Goal: Navigation & Orientation: Find specific page/section

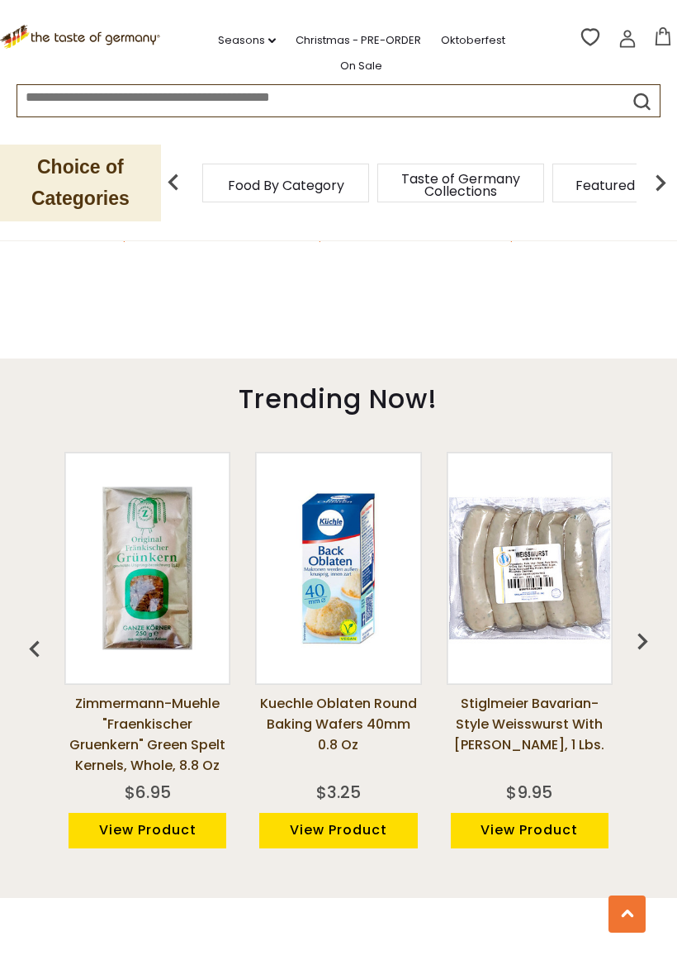
scroll to position [982, 0]
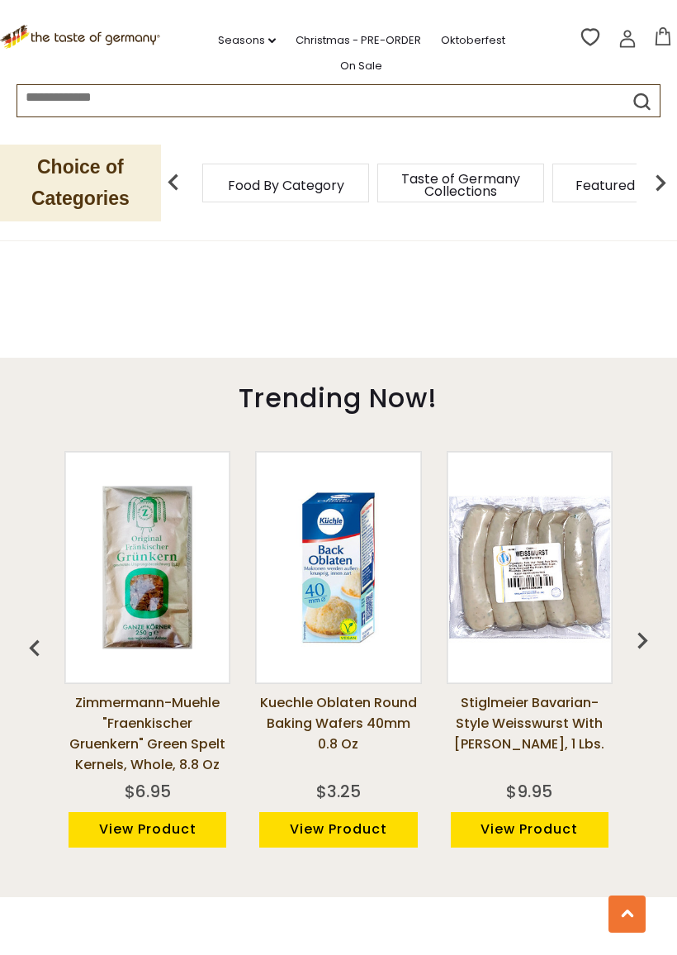
click at [111, 506] on img at bounding box center [147, 567] width 163 height 163
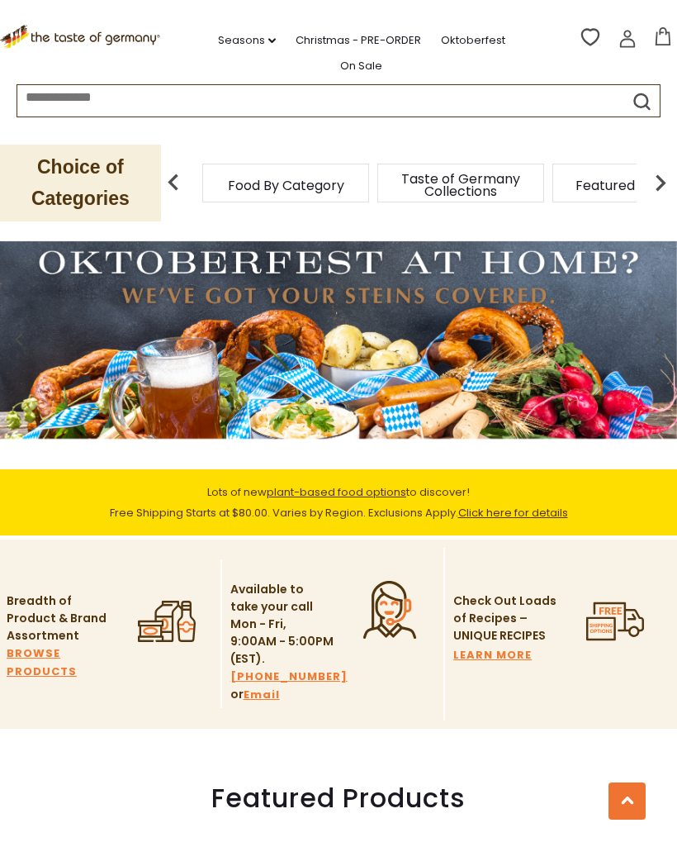
scroll to position [1028, 0]
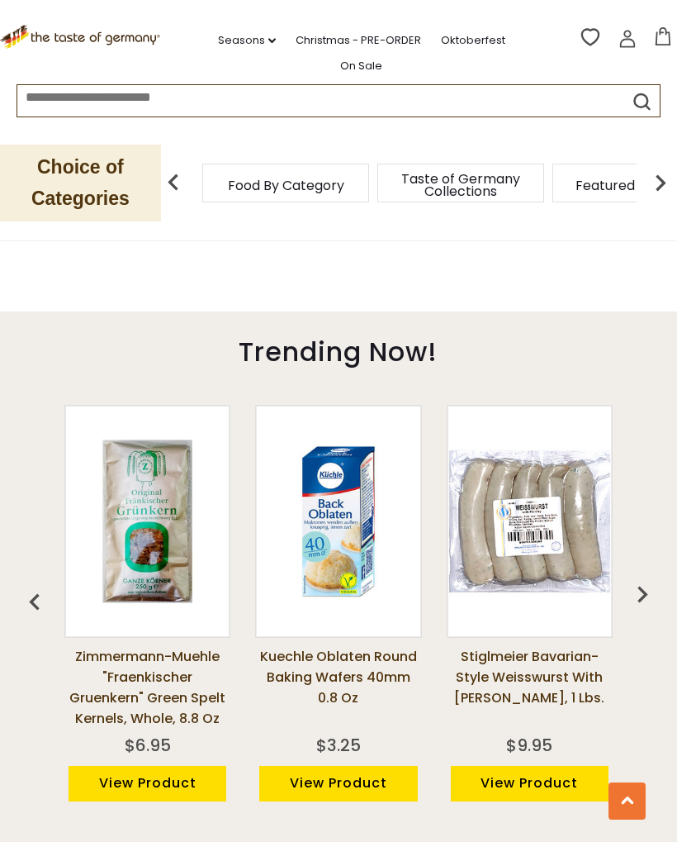
click at [621, 577] on div "Stiglmeier Bavarian-style Weisswurst with Parsley, 1 lbs. $9.95 View Product" at bounding box center [529, 617] width 191 height 467
click at [645, 577] on img "button" at bounding box center [642, 593] width 33 height 33
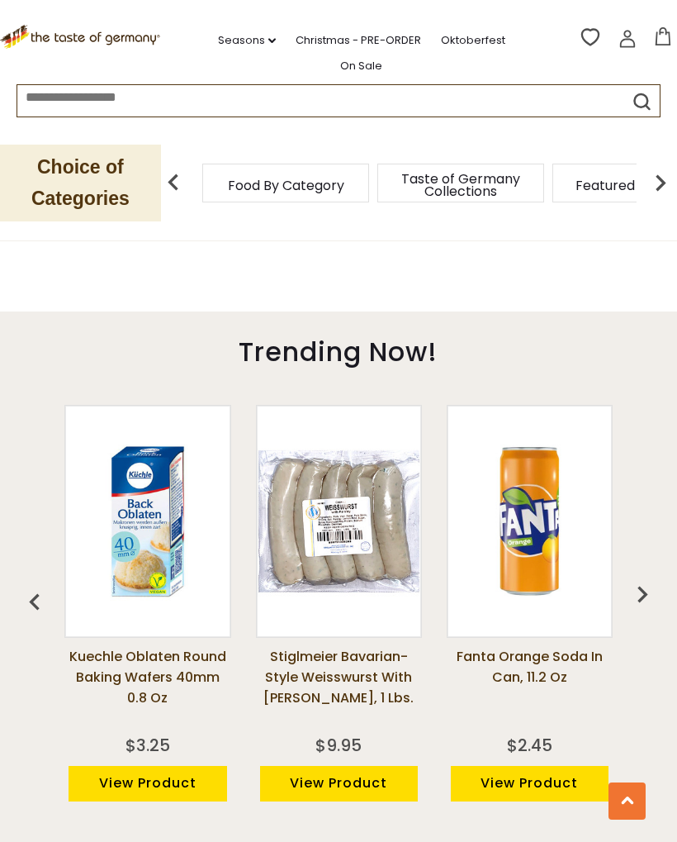
click at [644, 577] on img "button" at bounding box center [642, 593] width 33 height 33
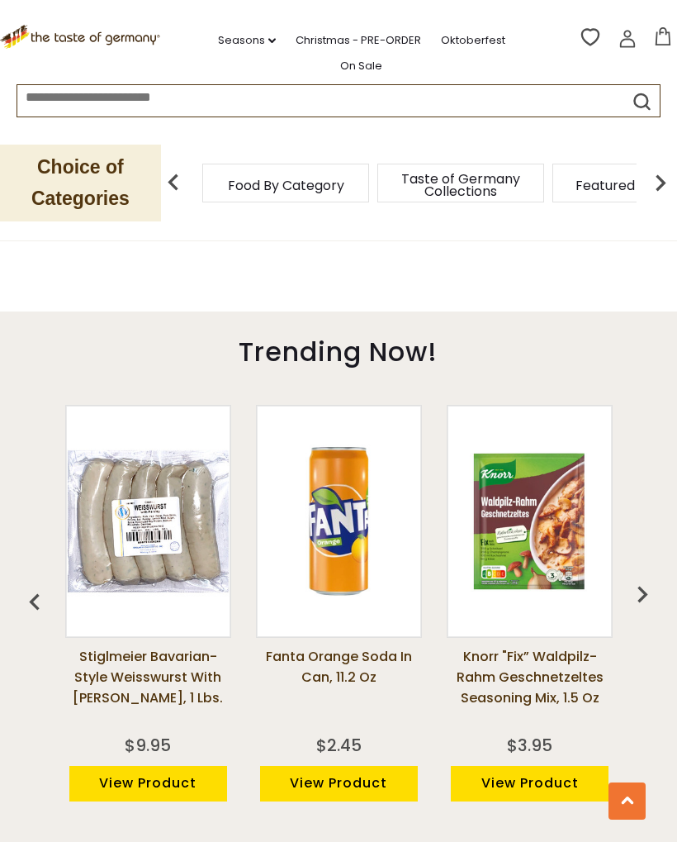
click at [645, 577] on img "button" at bounding box center [642, 593] width 33 height 33
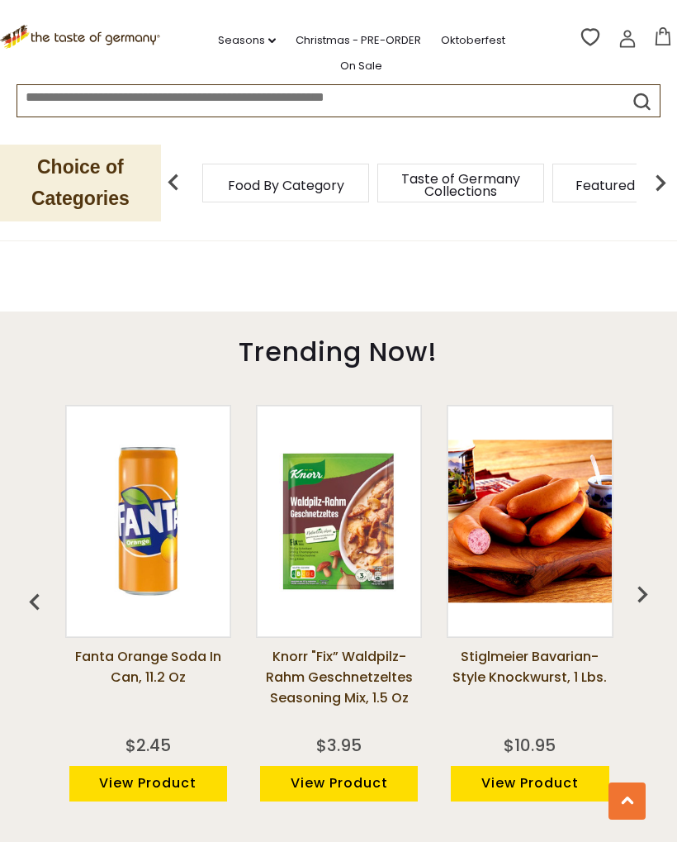
click at [637, 589] on img "button" at bounding box center [642, 593] width 33 height 33
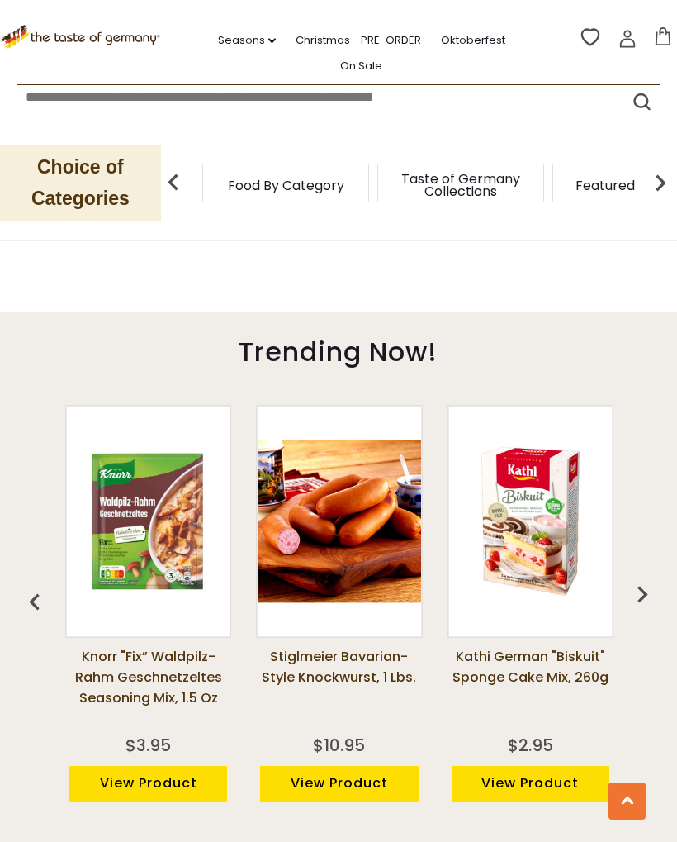
click at [643, 577] on img "button" at bounding box center [642, 593] width 33 height 33
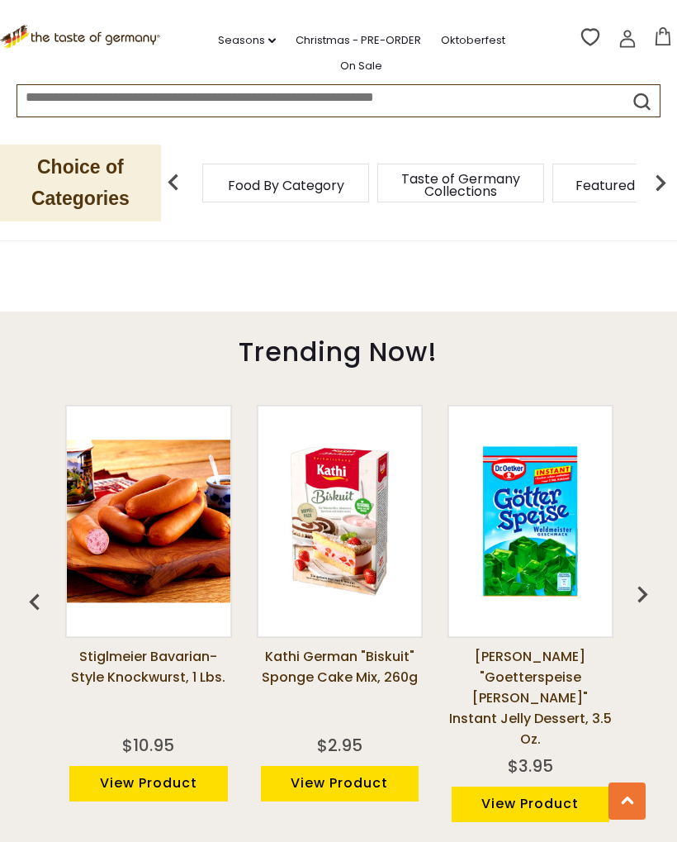
click at [641, 577] on img "button" at bounding box center [642, 593] width 33 height 33
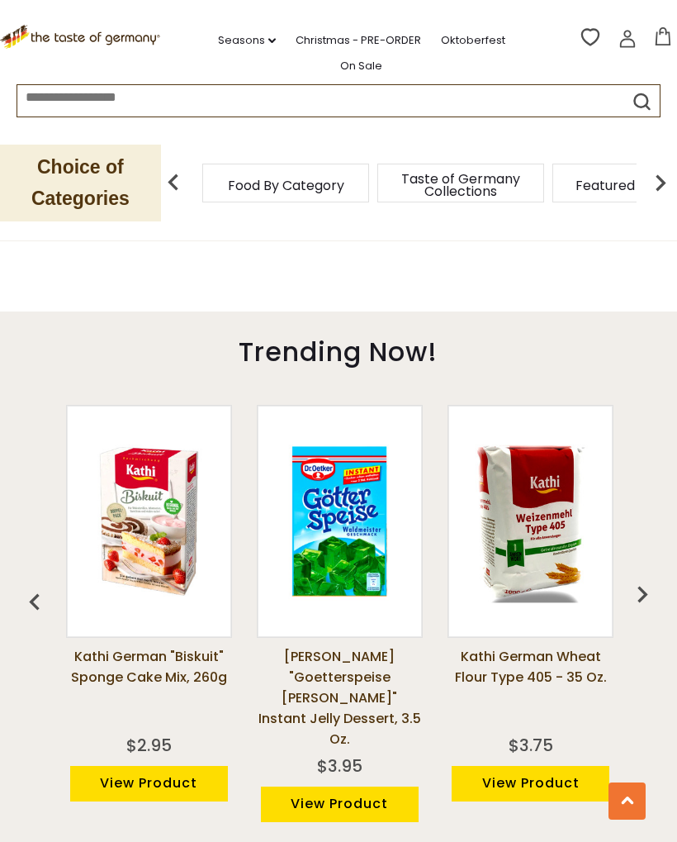
click at [638, 577] on img "button" at bounding box center [642, 593] width 33 height 33
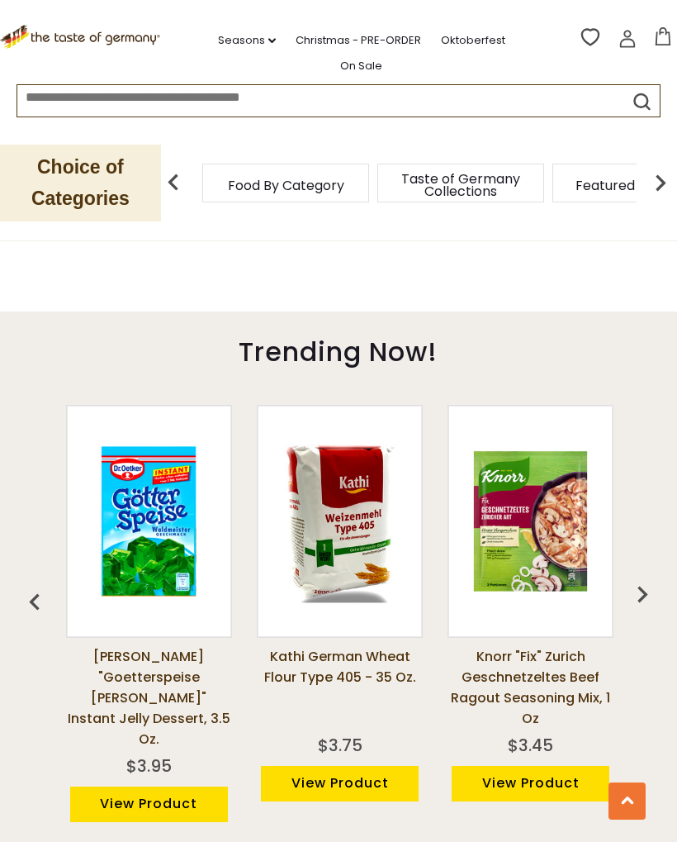
click at [634, 577] on img "button" at bounding box center [642, 593] width 33 height 33
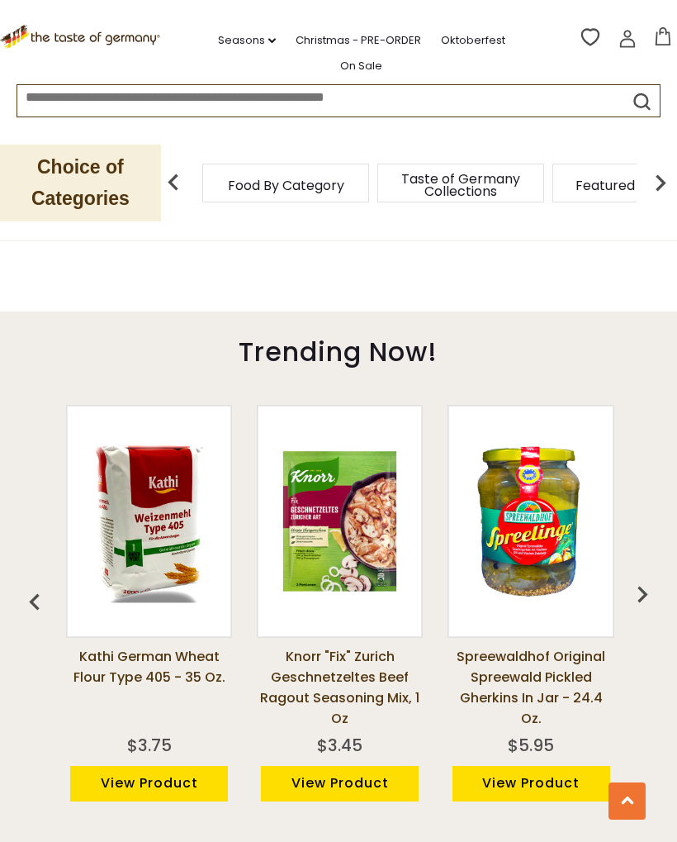
click at [637, 577] on img "button" at bounding box center [642, 593] width 33 height 33
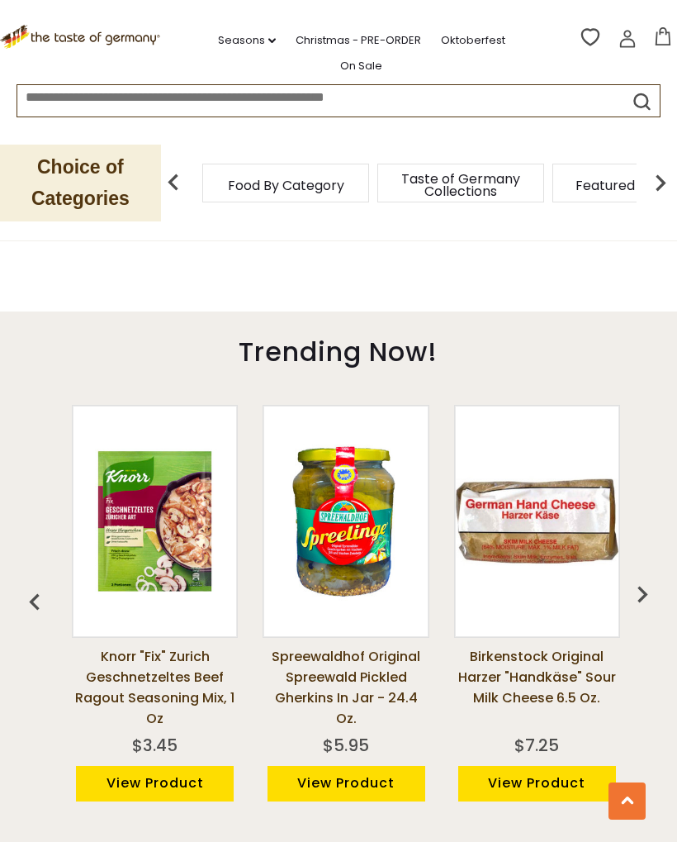
scroll to position [0, 1717]
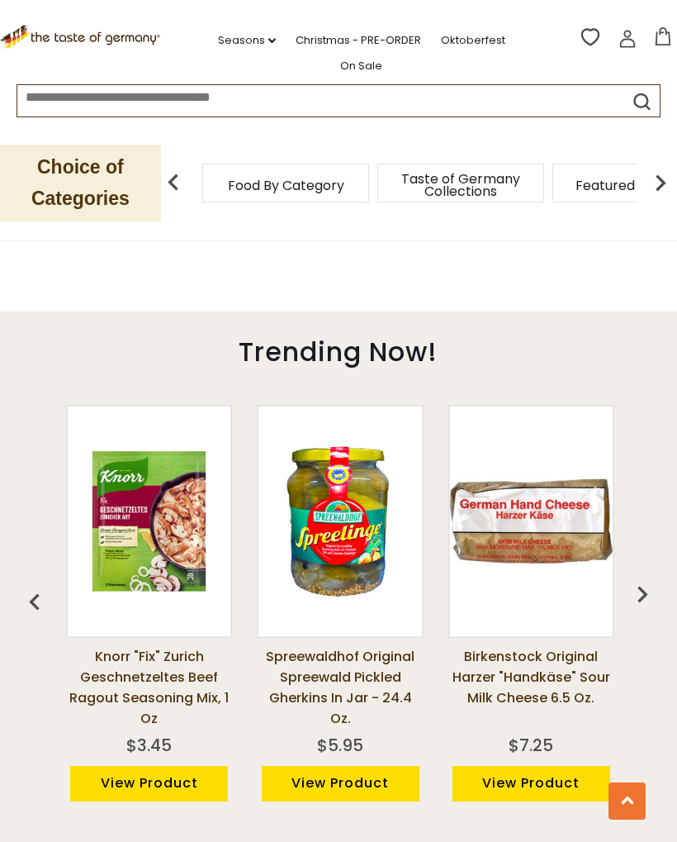
click at [636, 577] on img "button" at bounding box center [642, 593] width 33 height 33
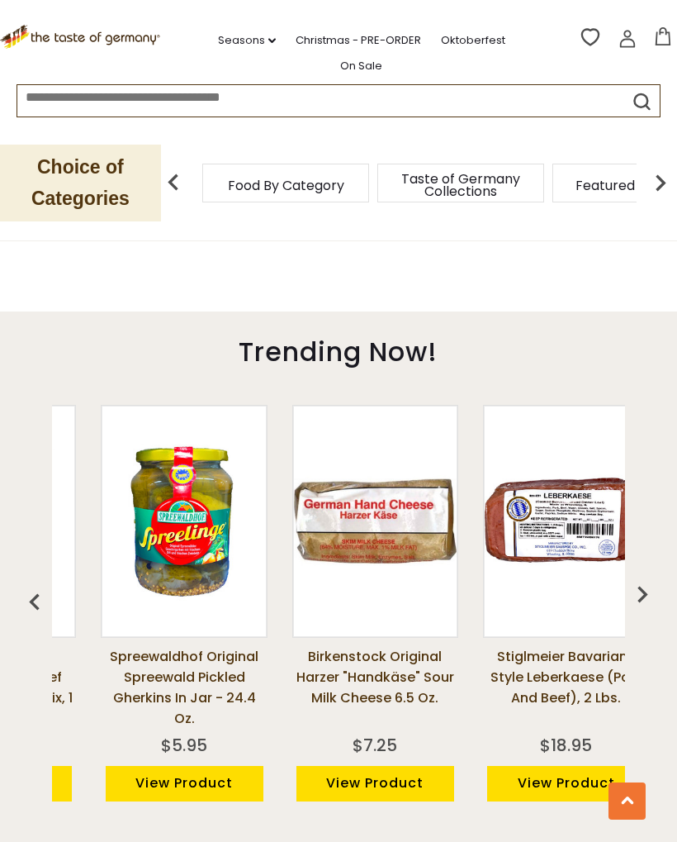
scroll to position [0, 1908]
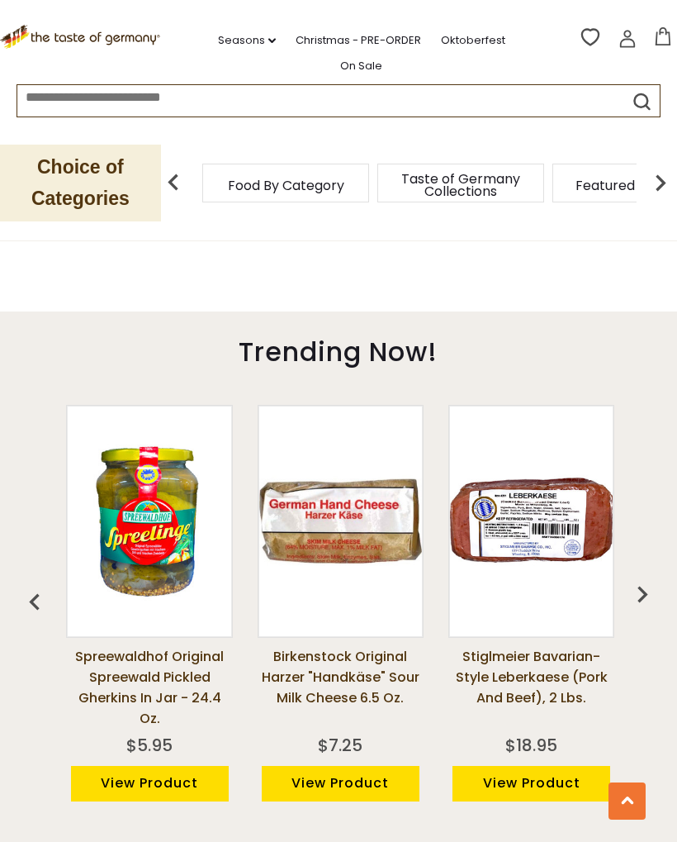
click at [638, 577] on img "button" at bounding box center [642, 593] width 33 height 33
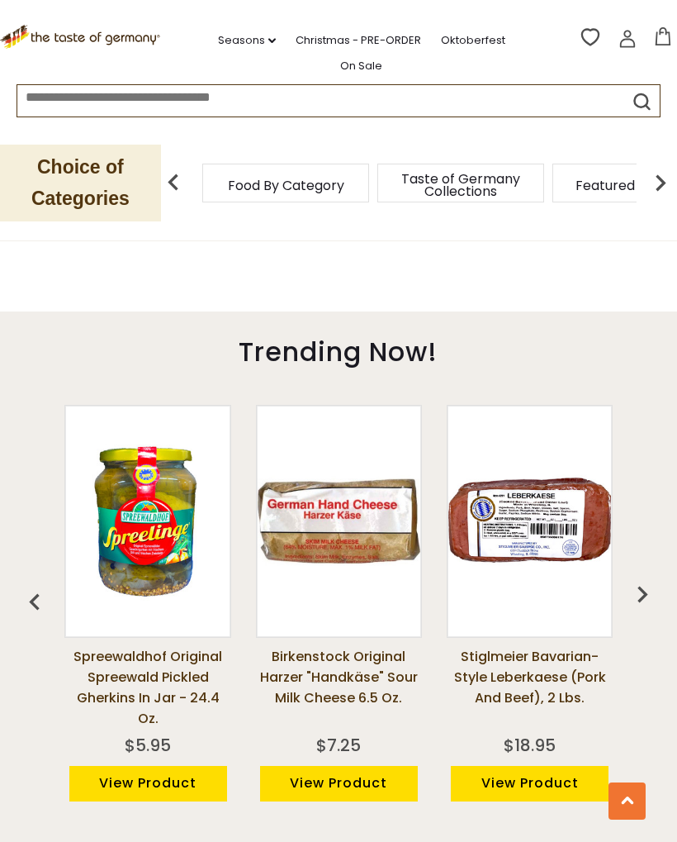
click at [640, 577] on img "button" at bounding box center [642, 593] width 33 height 33
click at [647, 577] on img "button" at bounding box center [642, 593] width 33 height 33
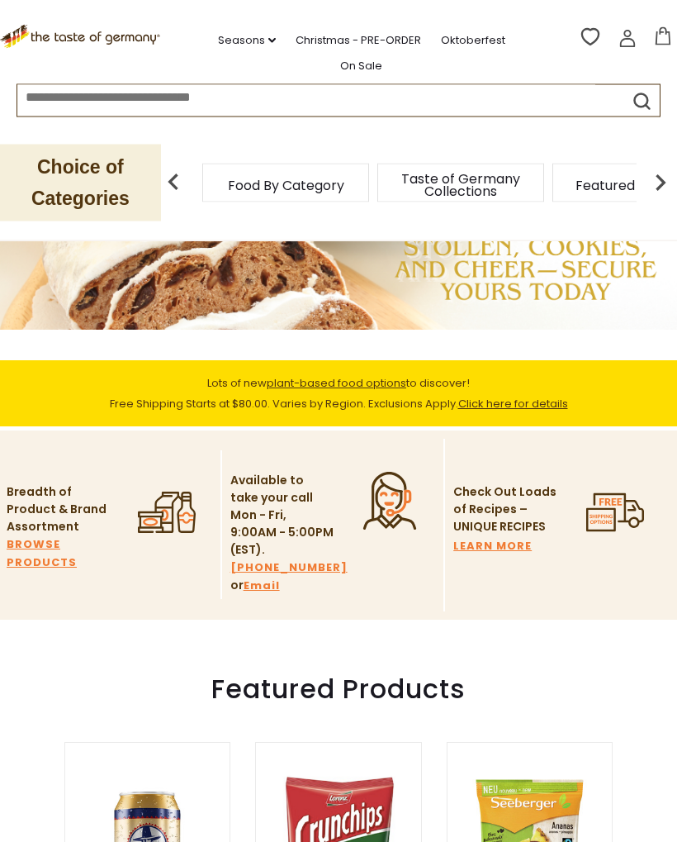
scroll to position [0, 0]
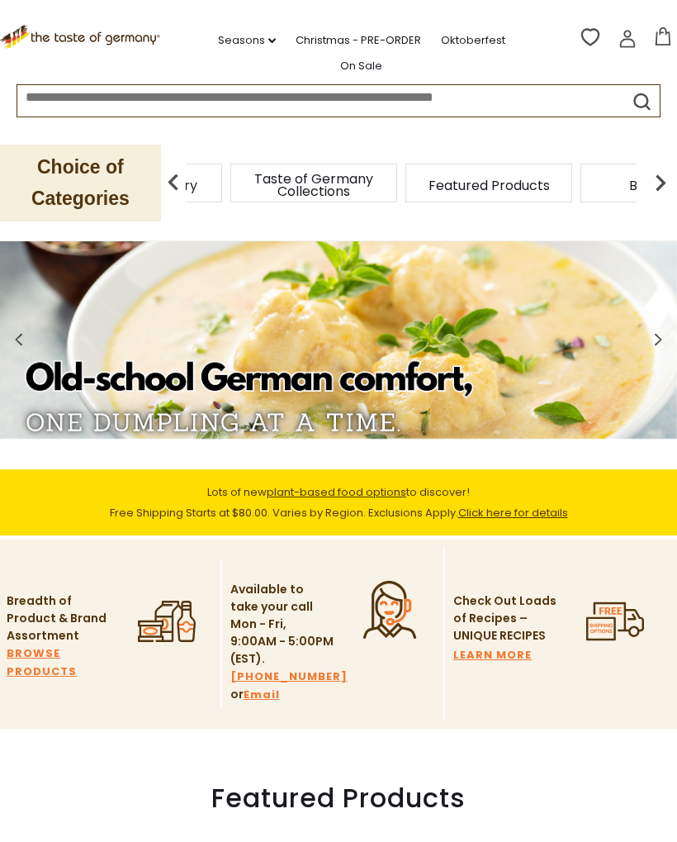
click at [468, 31] on link "Oktoberfest" at bounding box center [473, 40] width 64 height 18
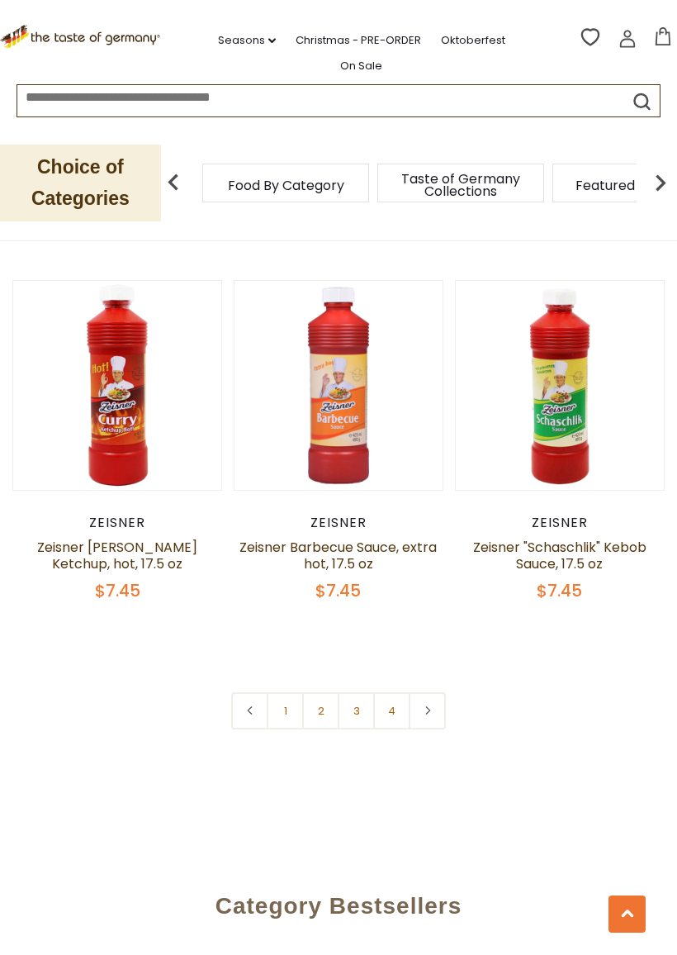
scroll to position [4614, 0]
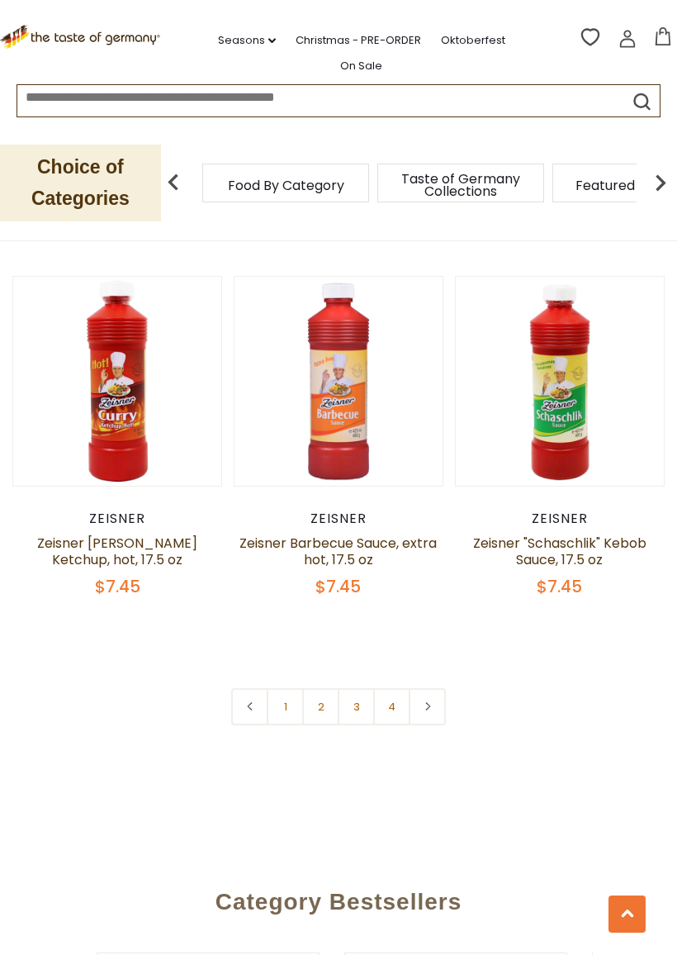
click at [437, 709] on link at bounding box center [427, 706] width 37 height 37
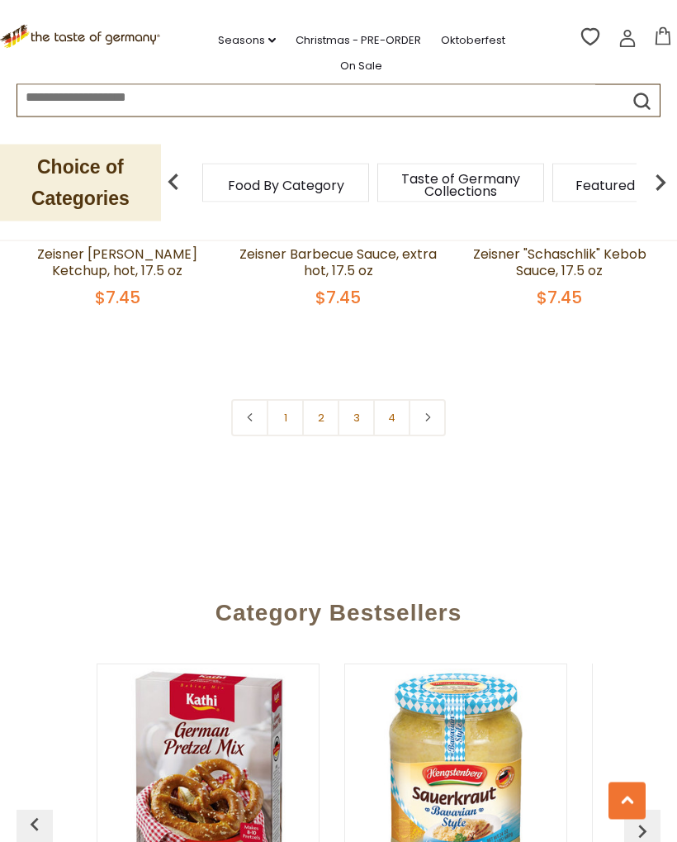
scroll to position [4904, 0]
click at [432, 422] on link at bounding box center [427, 417] width 37 height 37
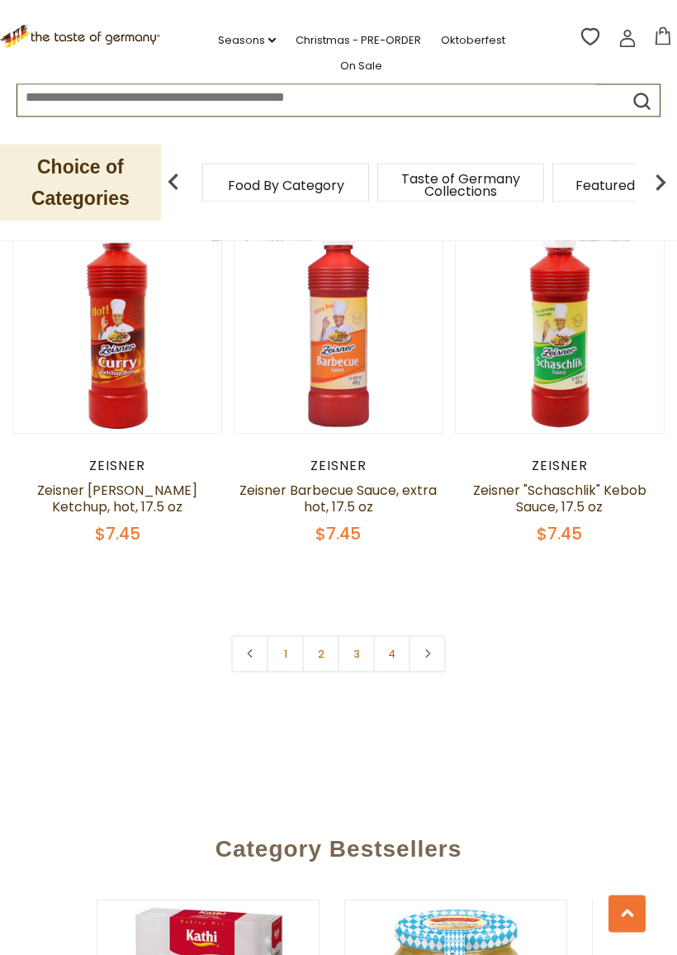
scroll to position [4667, 0]
click at [324, 657] on link "2" at bounding box center [320, 653] width 37 height 37
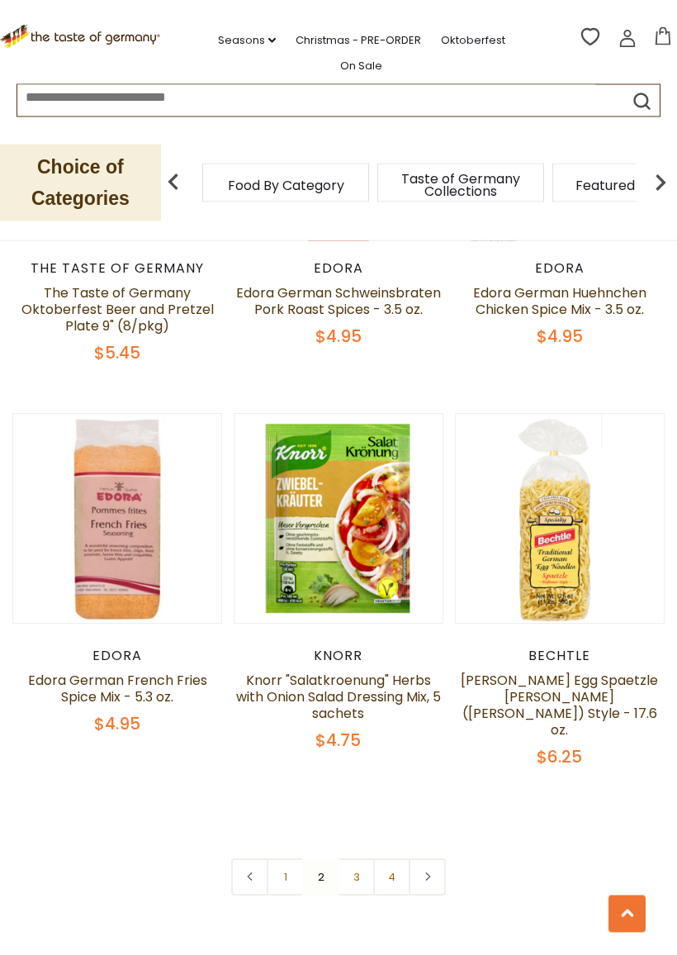
scroll to position [4490, 0]
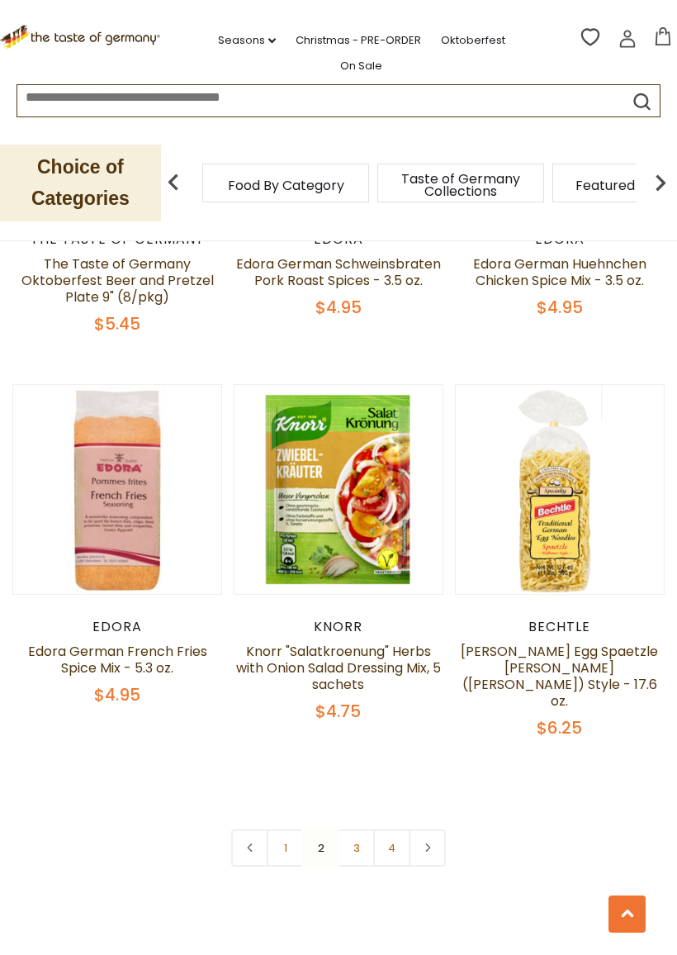
click at [358, 829] on link "3" at bounding box center [356, 847] width 37 height 37
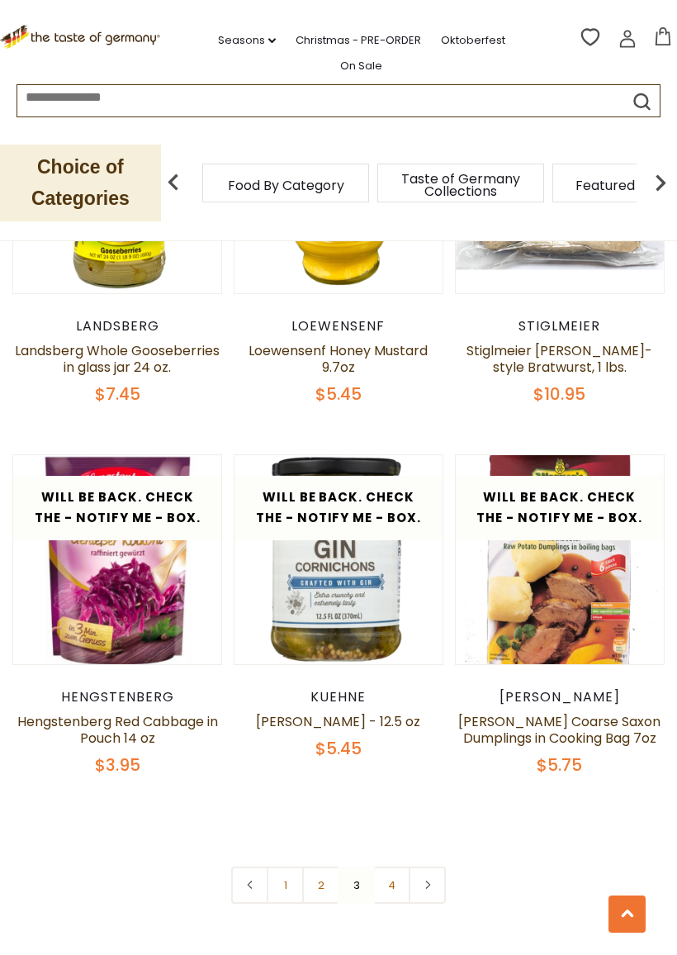
scroll to position [4291, 0]
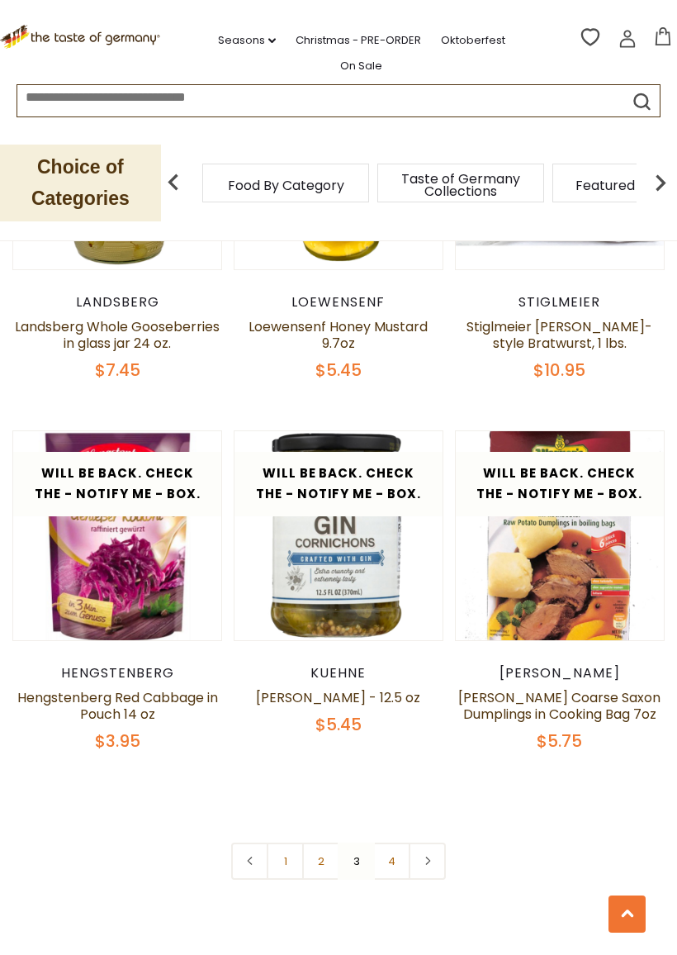
click at [397, 841] on link "4" at bounding box center [391, 860] width 37 height 37
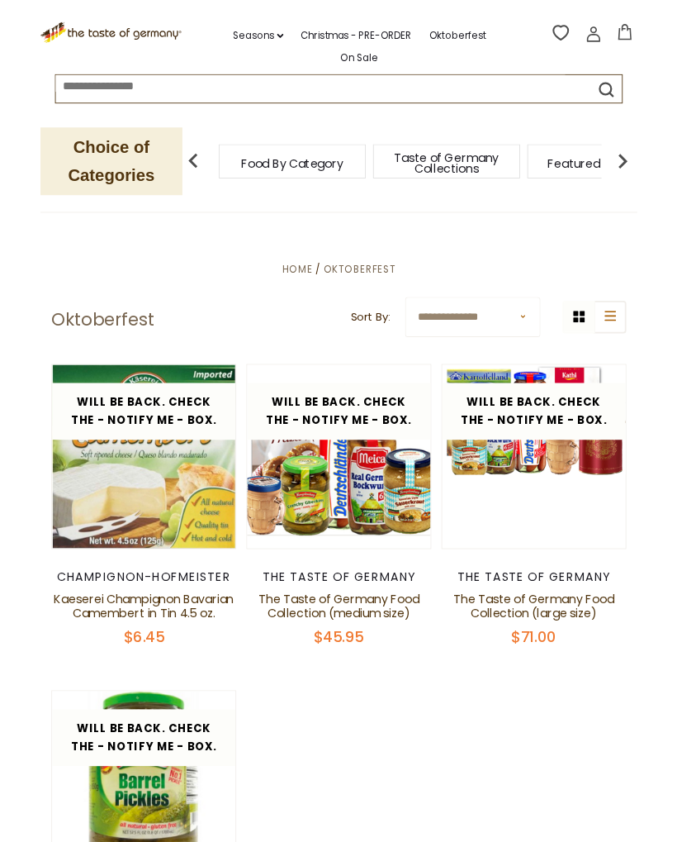
scroll to position [0, 0]
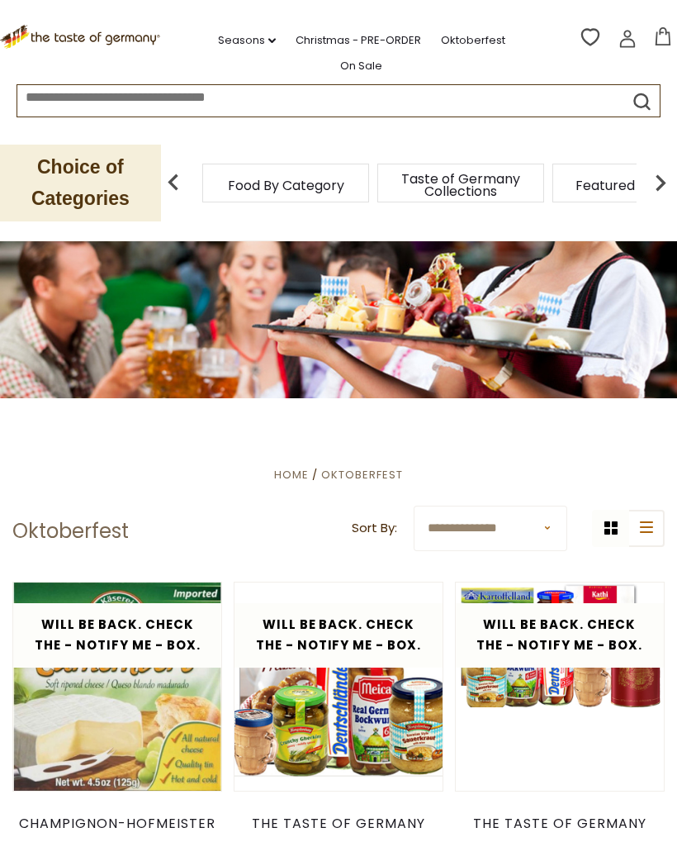
click at [395, 183] on span "Taste of Germany Collections" at bounding box center [461, 185] width 132 height 25
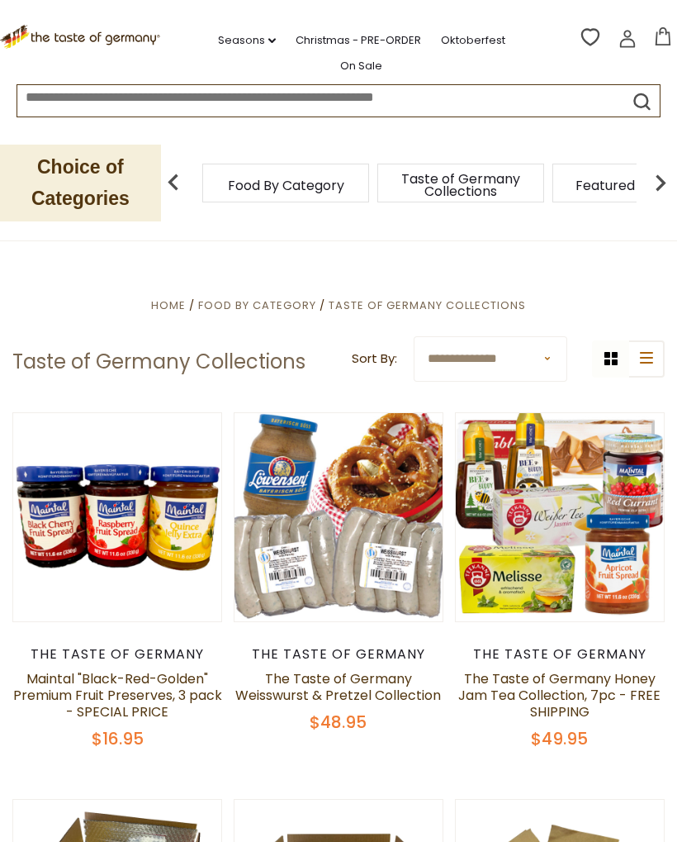
click at [273, 300] on span "Food By Category" at bounding box center [257, 305] width 118 height 16
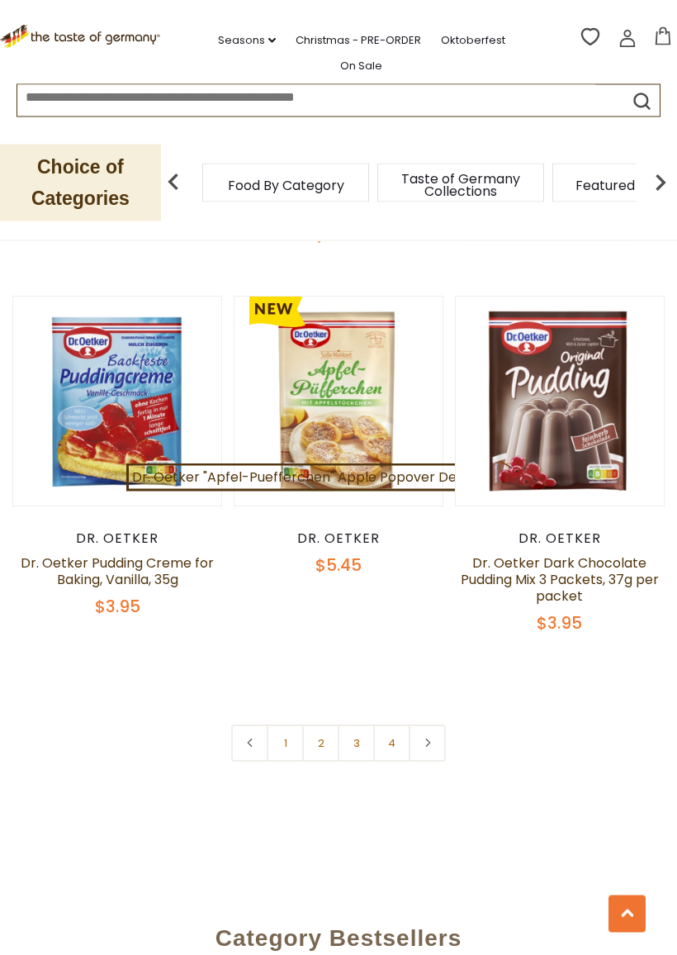
scroll to position [4339, 0]
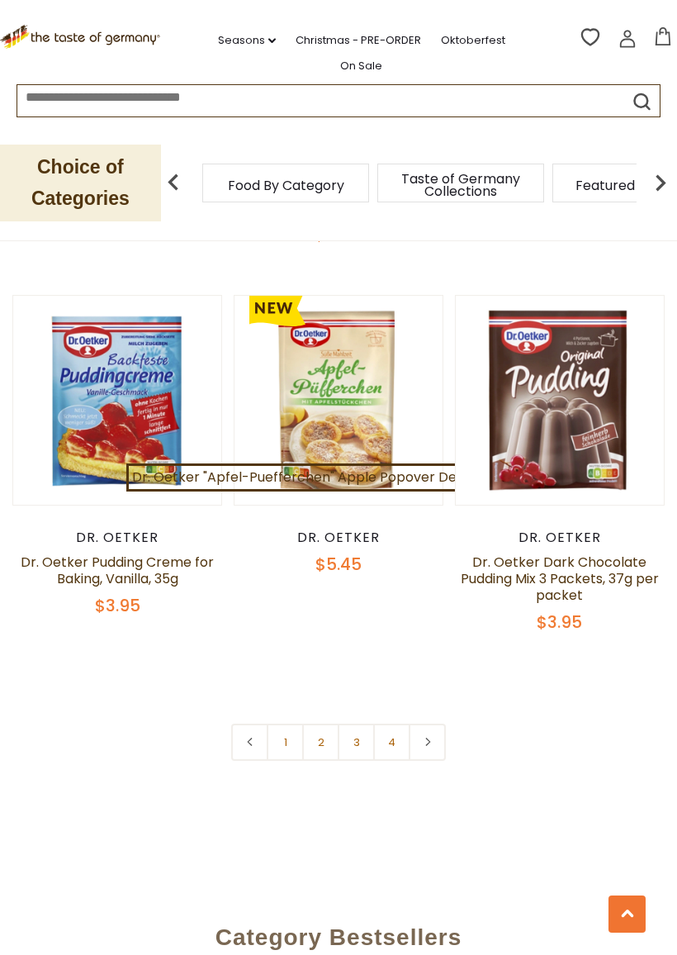
click at [328, 724] on link "2" at bounding box center [320, 742] width 37 height 37
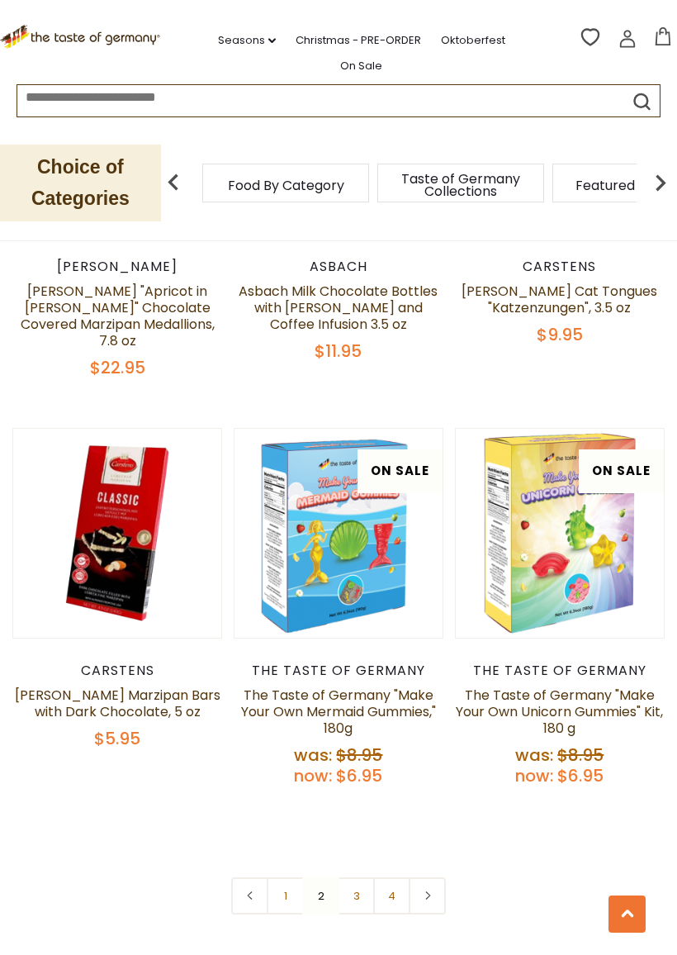
scroll to position [4383, 0]
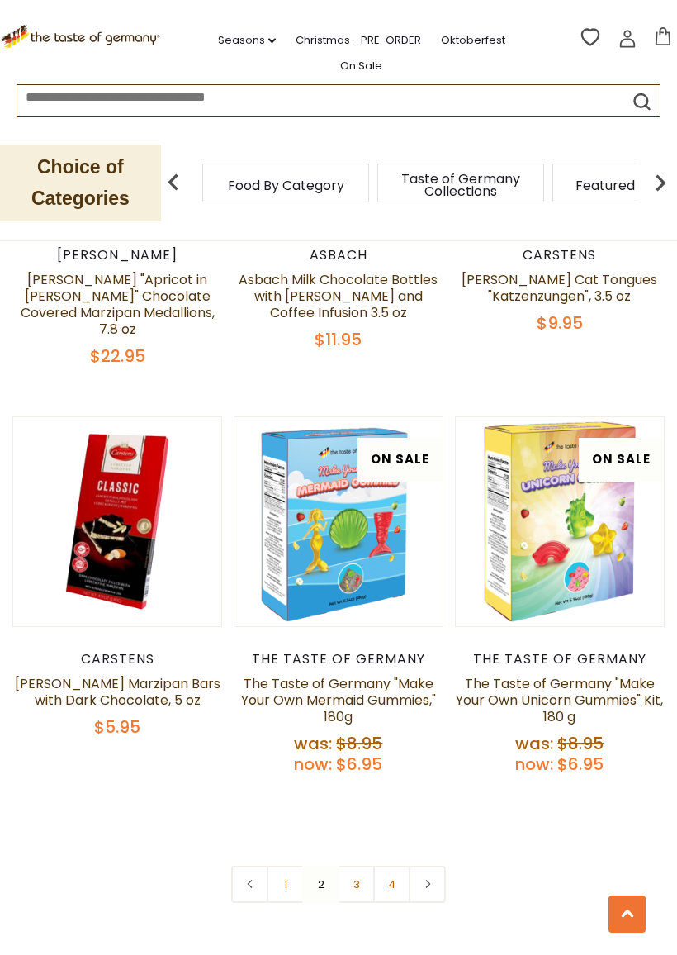
click at [360, 841] on link "3" at bounding box center [356, 884] width 37 height 37
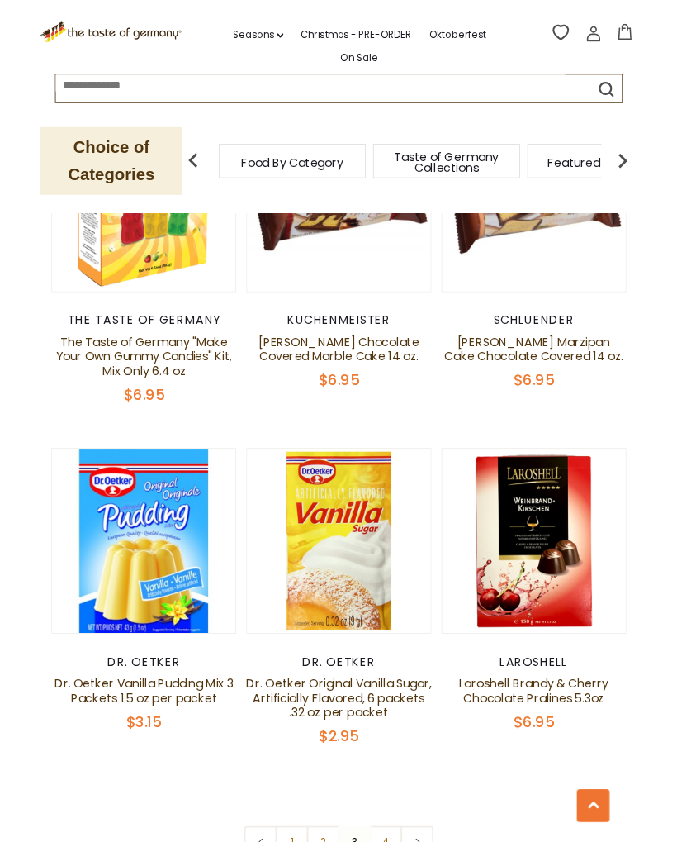
scroll to position [4209, 0]
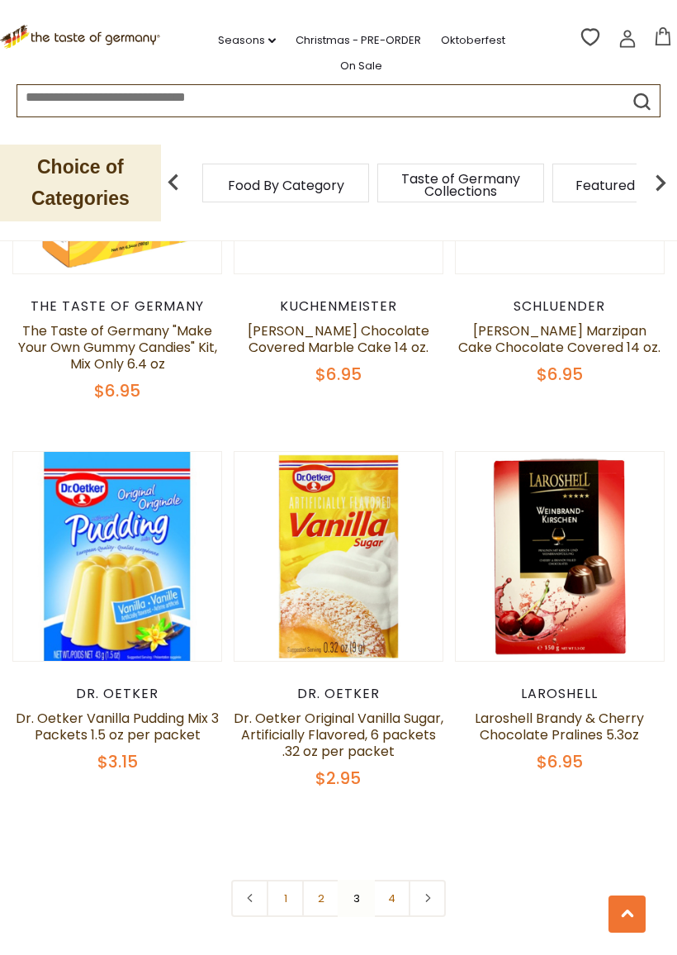
click at [404, 841] on link "4" at bounding box center [391, 898] width 37 height 37
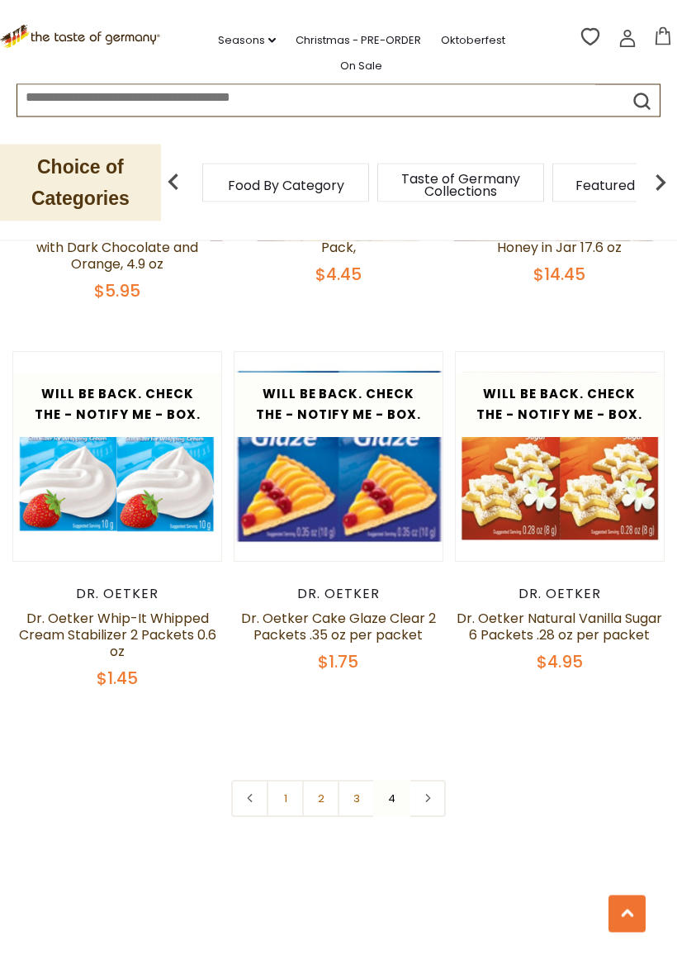
scroll to position [2415, 0]
click at [430, 794] on icon at bounding box center [428, 798] width 10 height 8
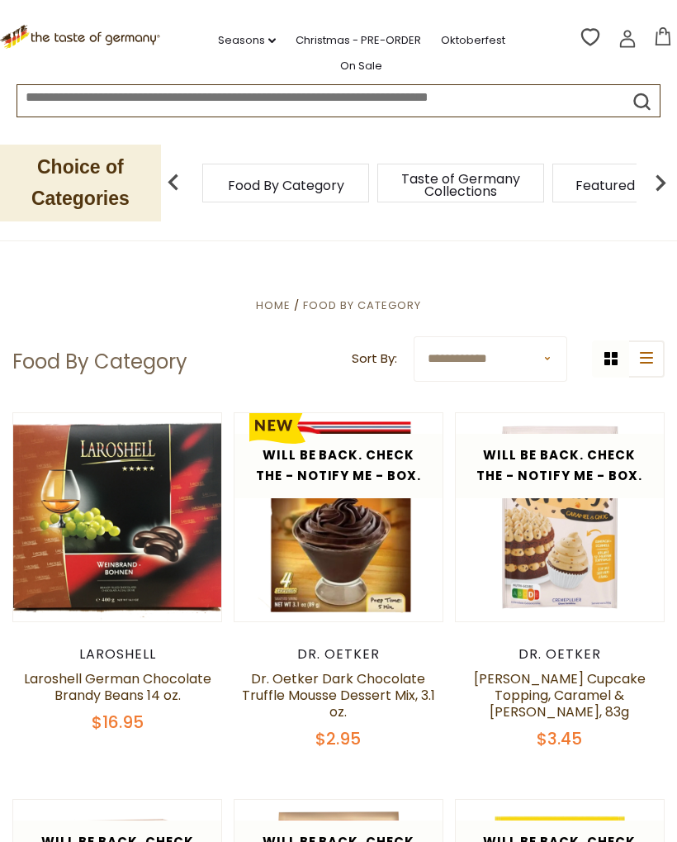
click at [666, 180] on img at bounding box center [660, 182] width 33 height 33
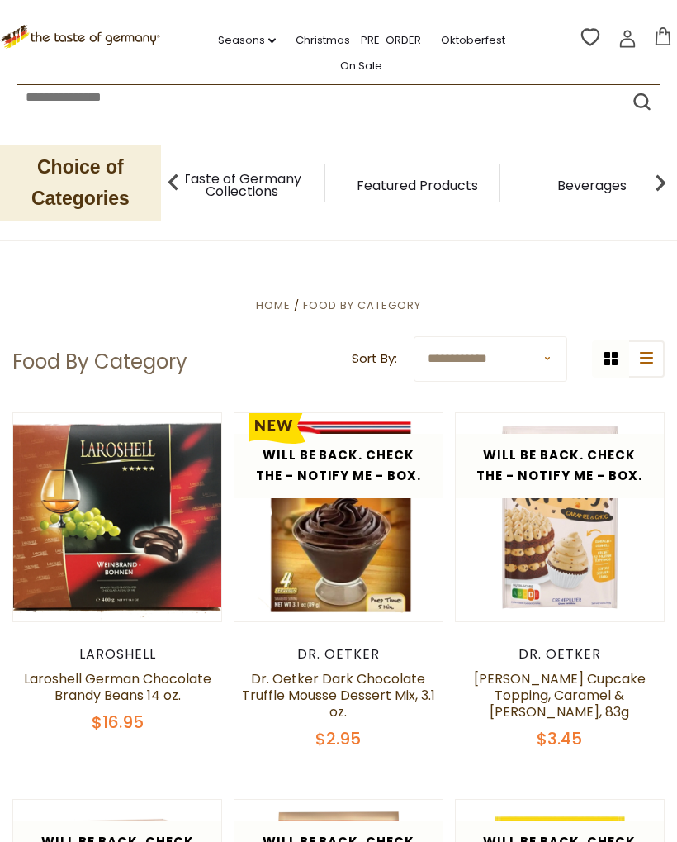
click at [636, 174] on div "Beverages" at bounding box center [592, 183] width 167 height 39
click at [283, 179] on span "Beverages" at bounding box center [248, 185] width 69 height 12
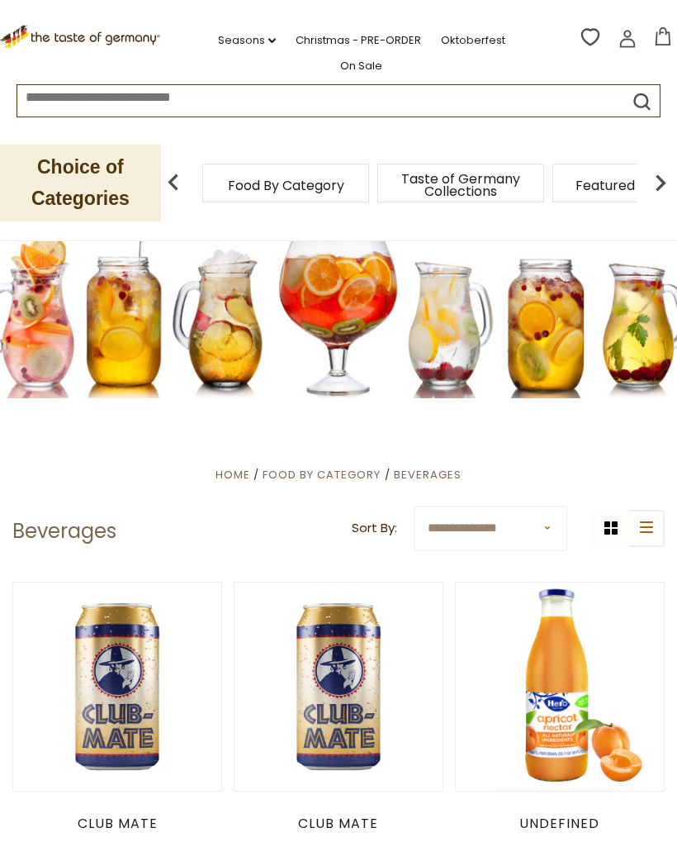
click at [273, 181] on span "Food By Category" at bounding box center [286, 185] width 116 height 12
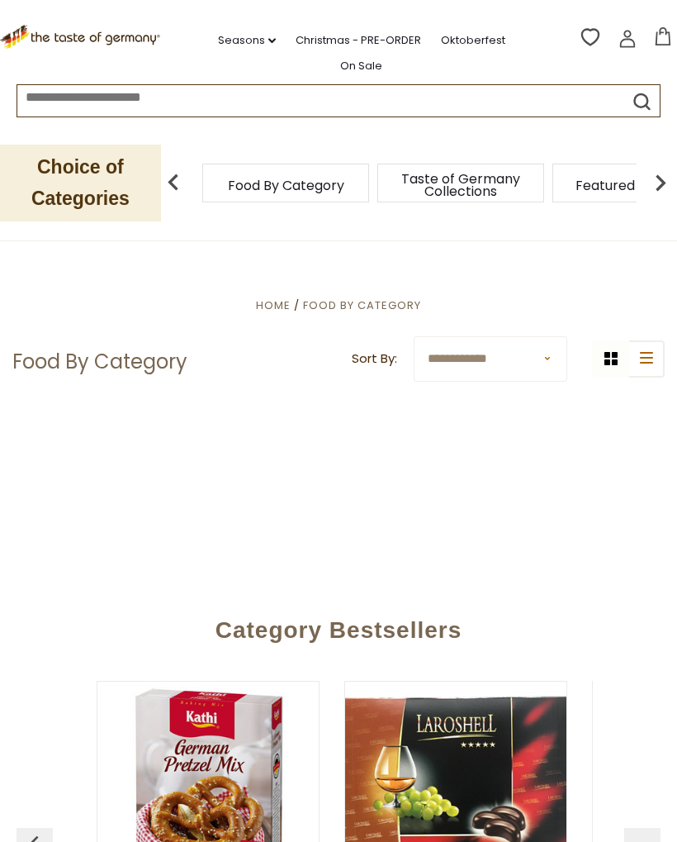
click at [107, 189] on p "Choice of Categories" at bounding box center [80, 183] width 161 height 77
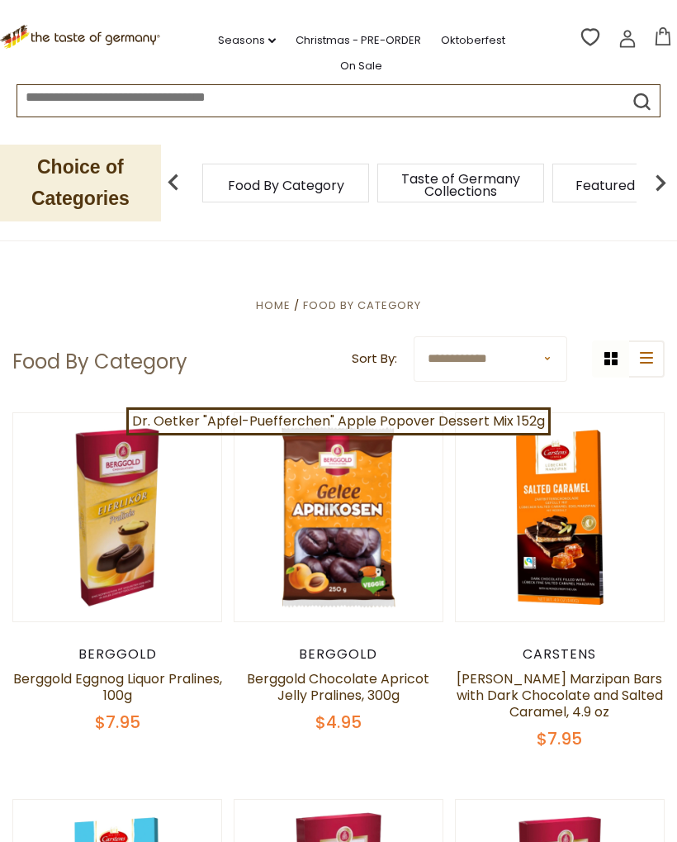
click at [180, 166] on img at bounding box center [173, 182] width 33 height 33
click at [178, 168] on img at bounding box center [173, 182] width 33 height 33
click at [268, 38] on icon "dropdown_arrow" at bounding box center [271, 41] width 7 height 6
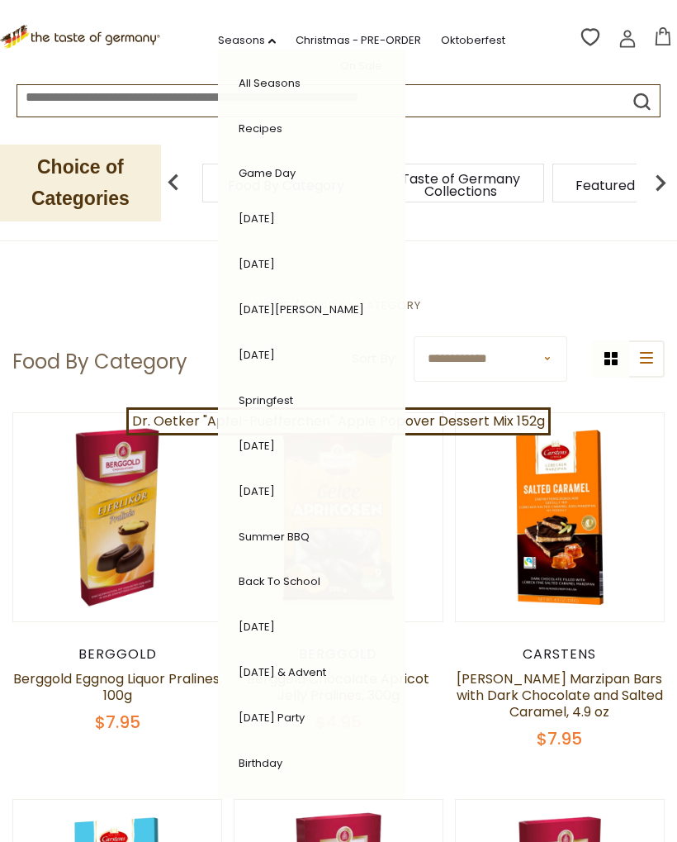
click at [254, 165] on link "Game Day" at bounding box center [267, 173] width 57 height 16
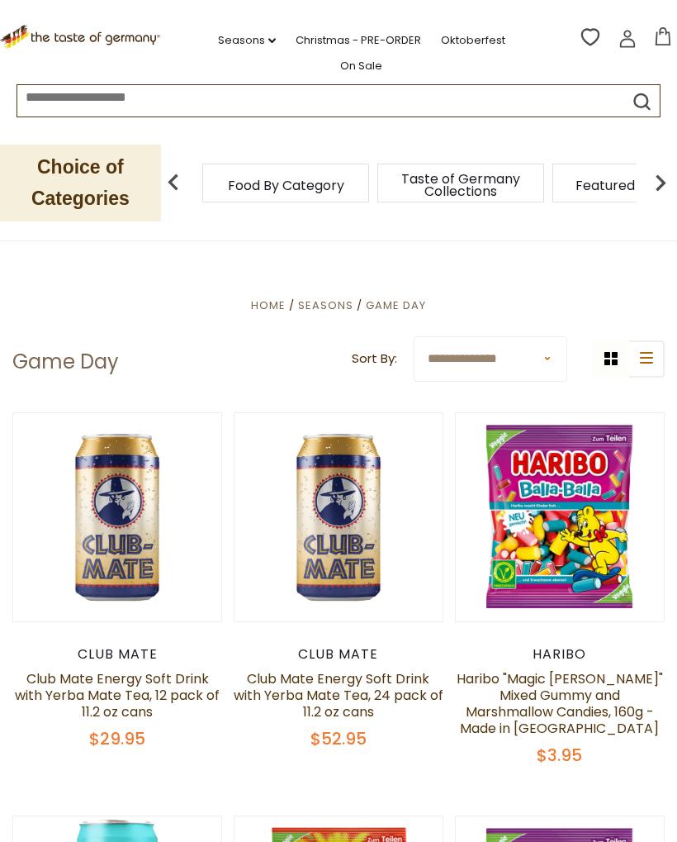
click at [229, 40] on link "Seasons dropdown_arrow" at bounding box center [247, 40] width 58 height 18
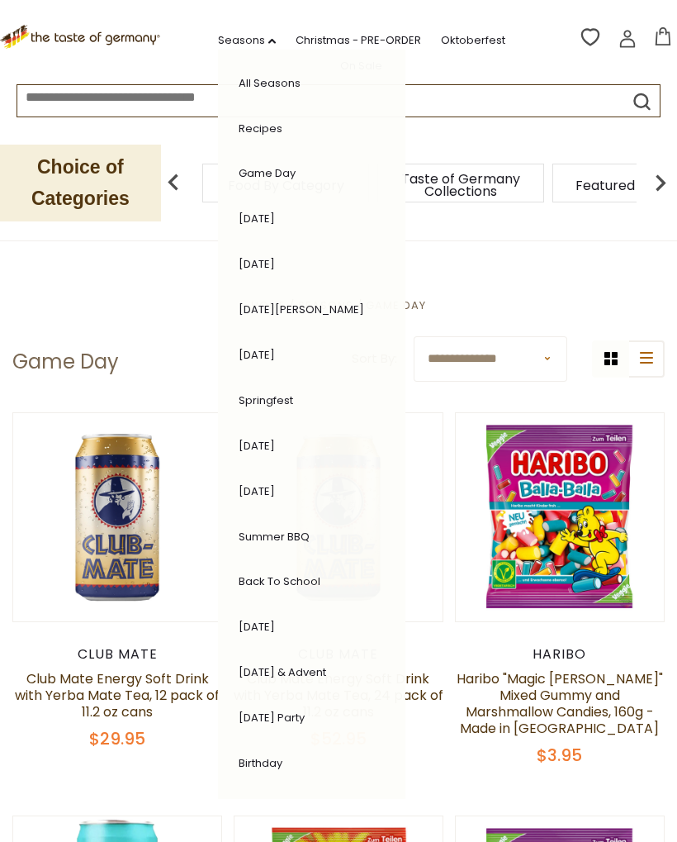
click at [273, 573] on link "Back to School" at bounding box center [280, 581] width 82 height 16
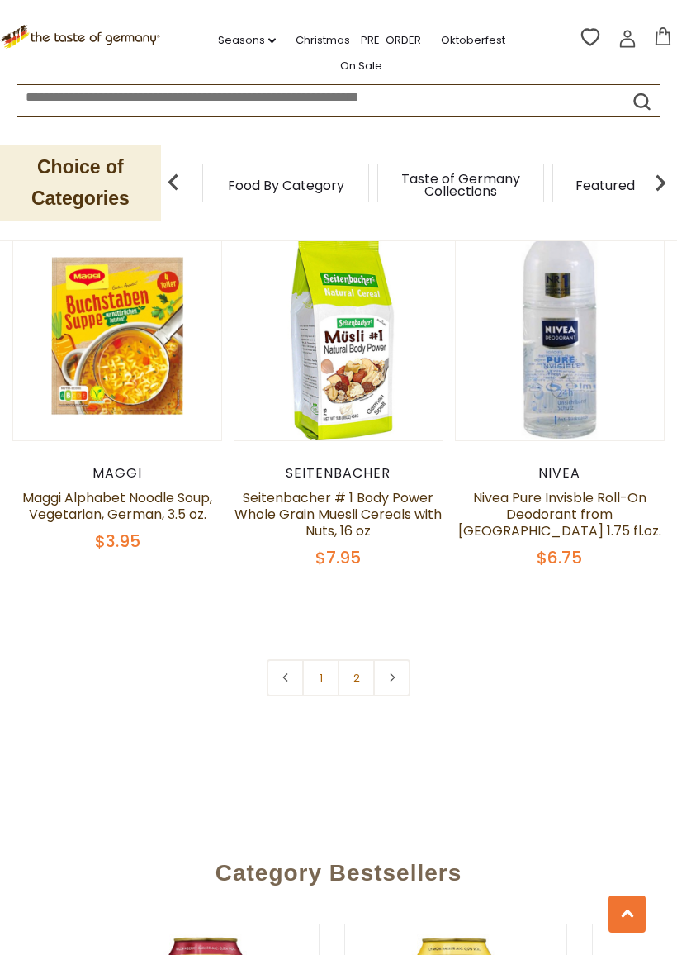
scroll to position [4669, 0]
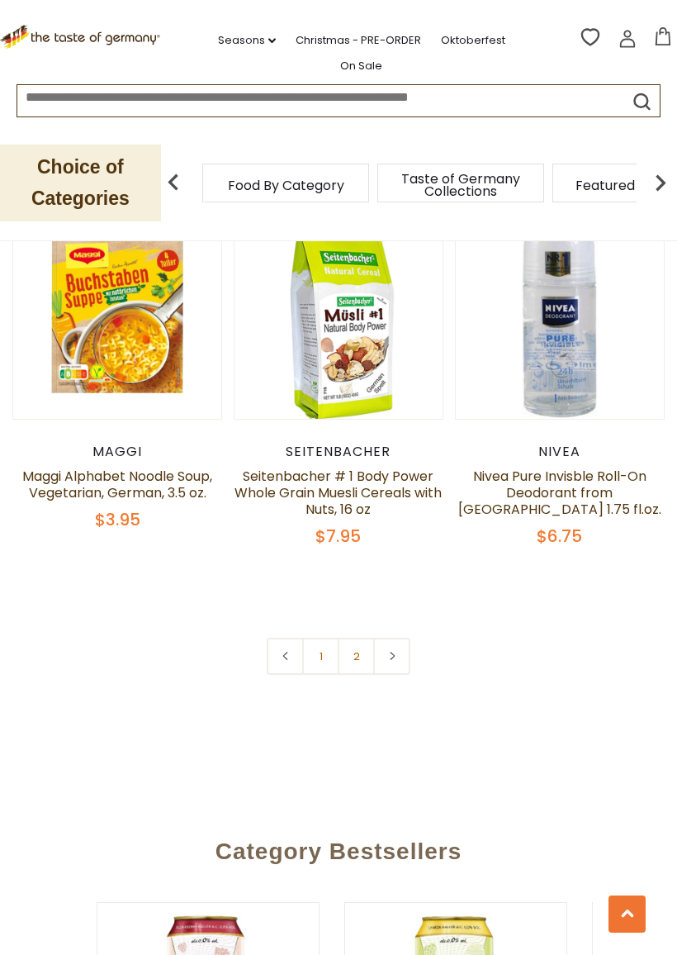
click at [363, 638] on link "2" at bounding box center [356, 656] width 37 height 37
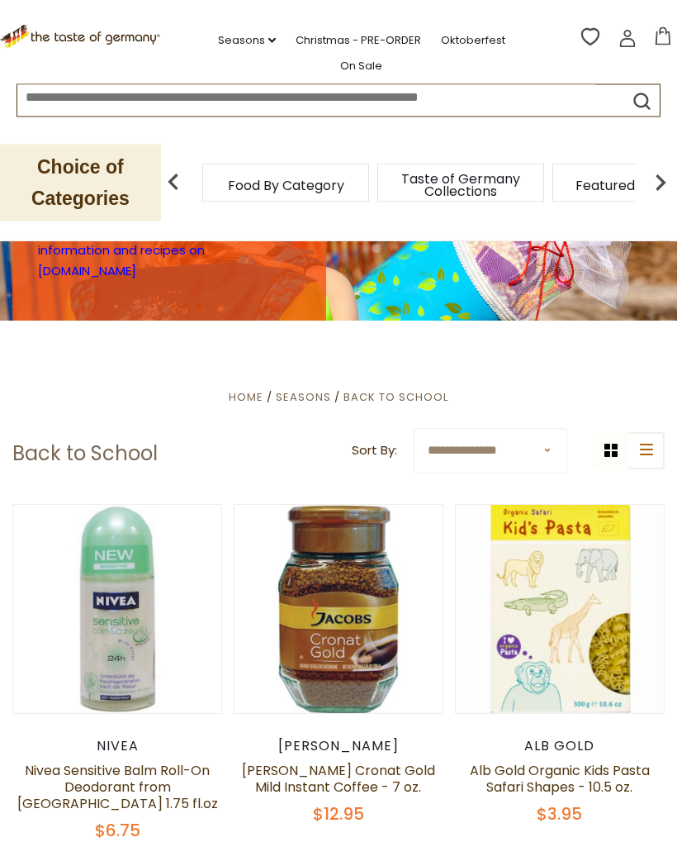
scroll to position [0, 0]
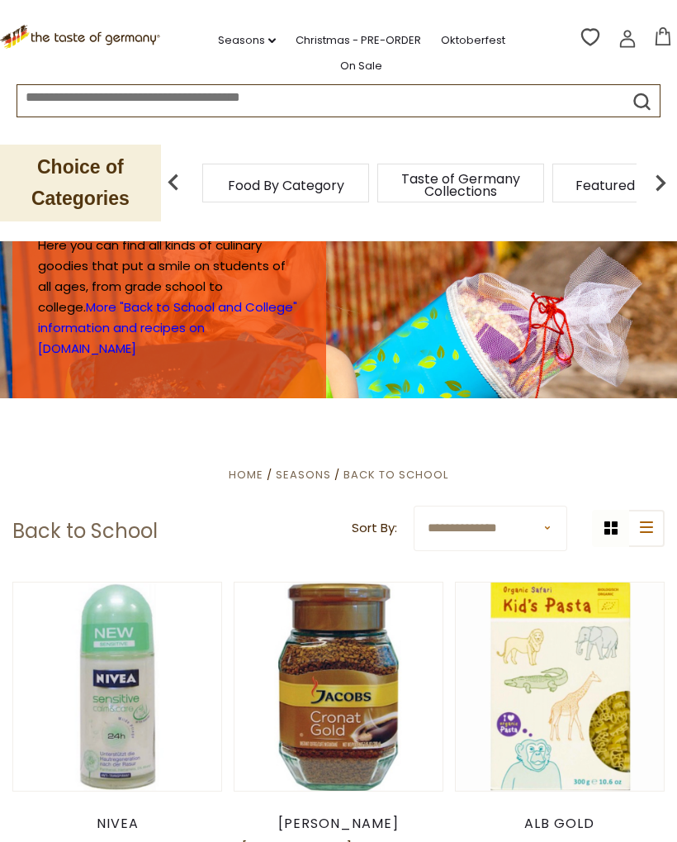
click at [330, 38] on link "Christmas - PRE-ORDER" at bounding box center [359, 40] width 126 height 18
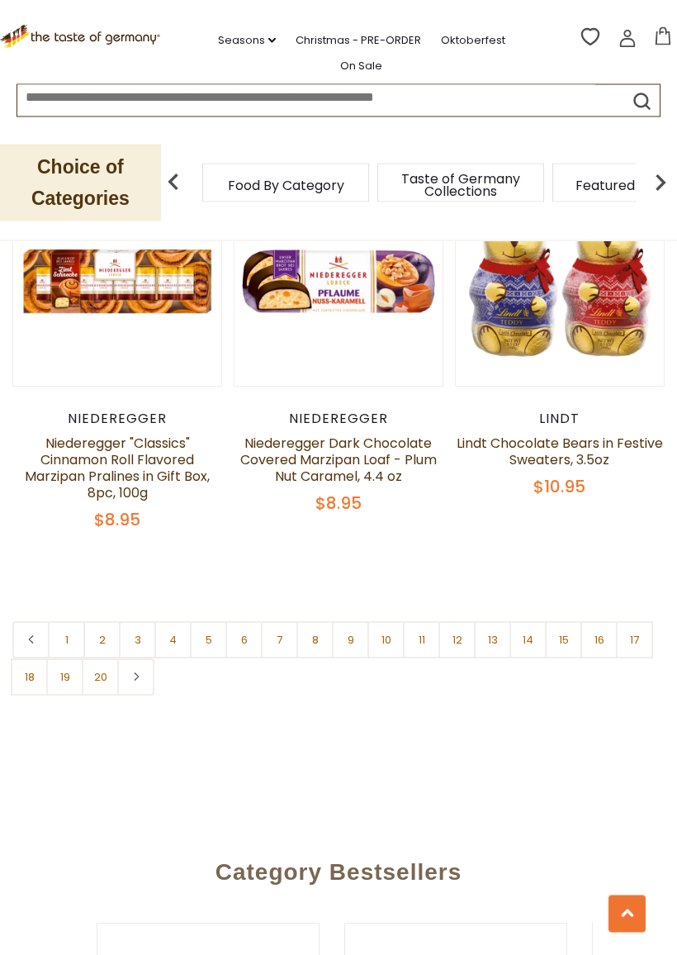
scroll to position [4671, 0]
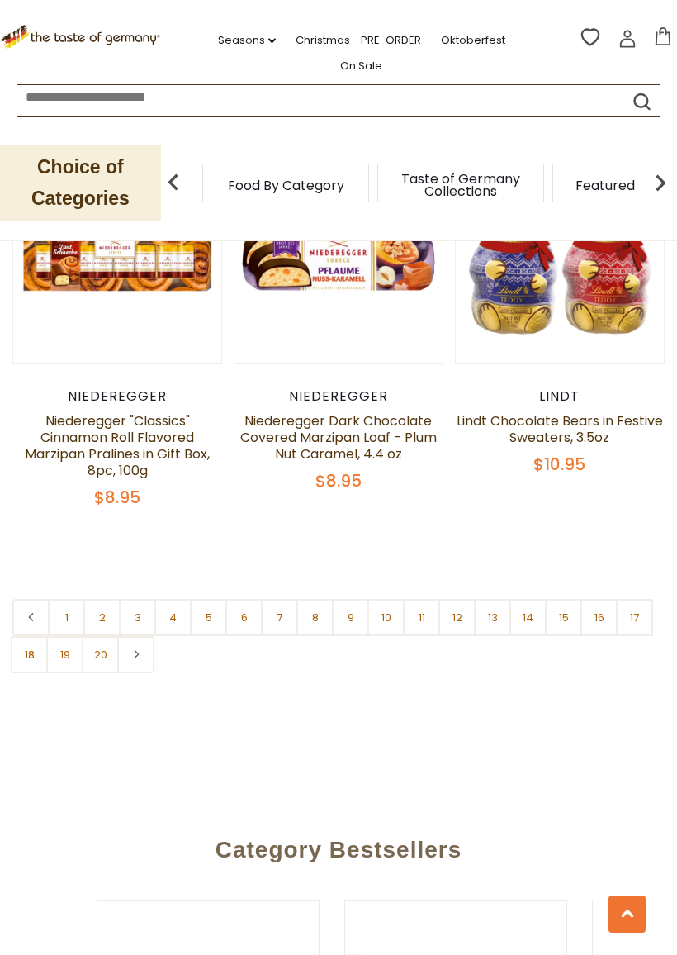
click at [102, 636] on link "2" at bounding box center [101, 617] width 37 height 37
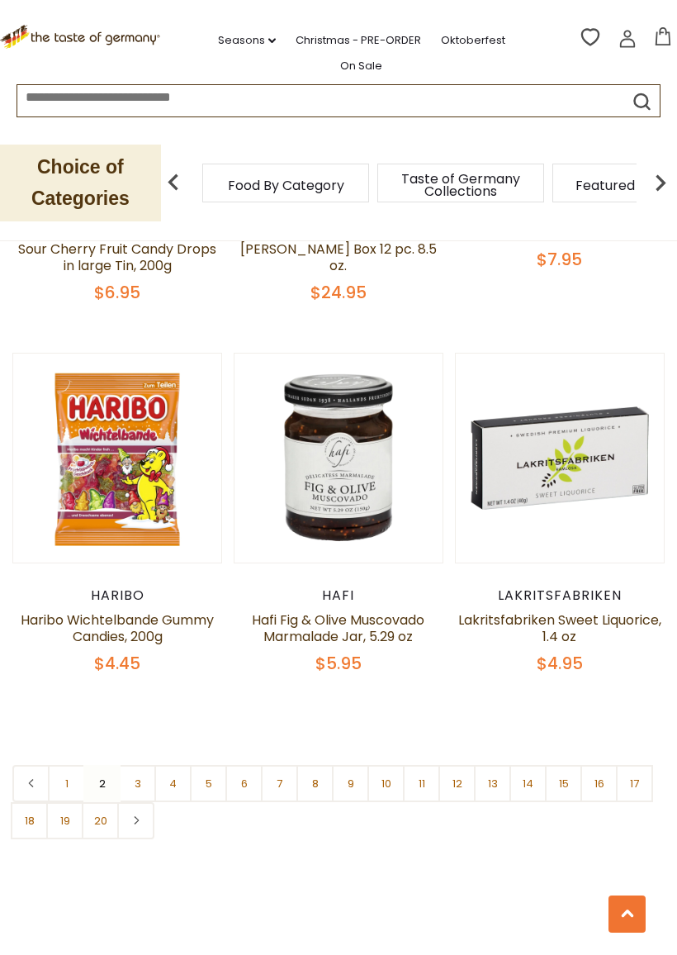
scroll to position [4550, 0]
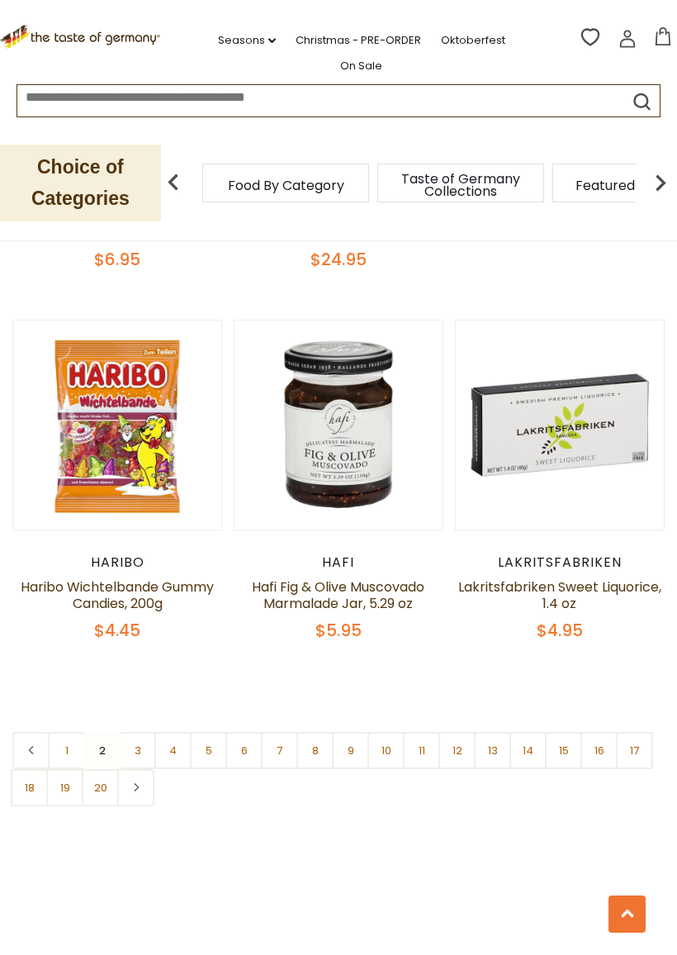
click at [142, 732] on link "3" at bounding box center [137, 750] width 37 height 37
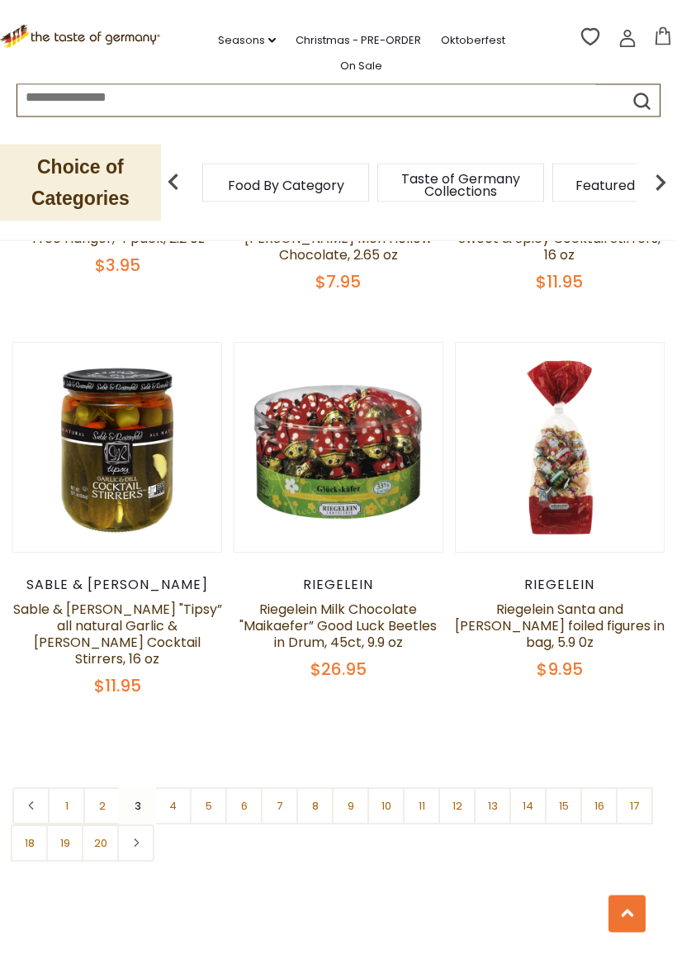
scroll to position [4467, 0]
click at [178, 786] on link "4" at bounding box center [172, 804] width 37 height 37
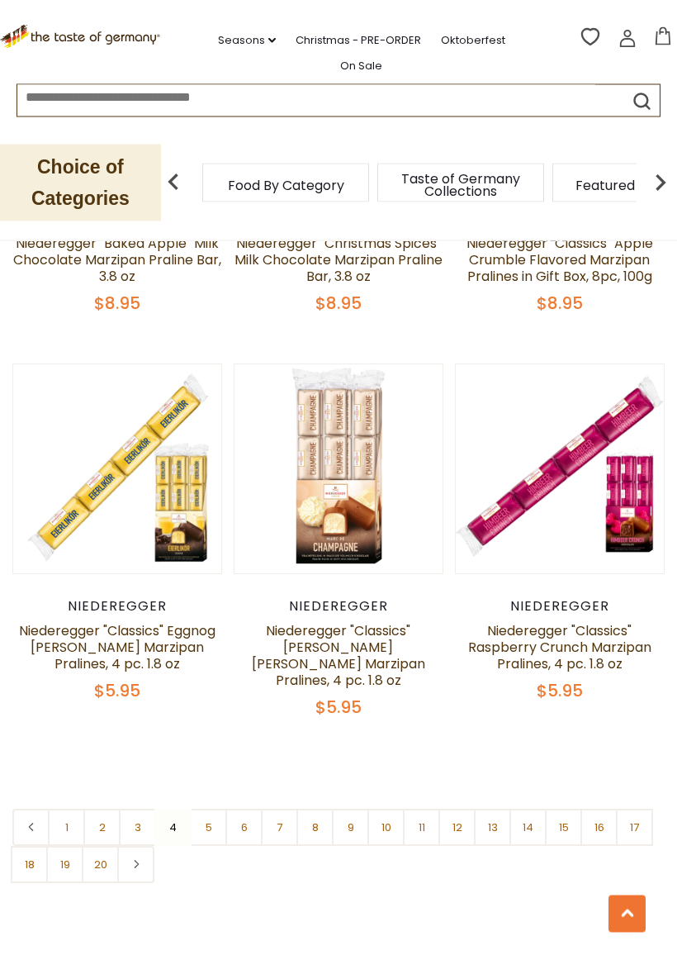
scroll to position [4461, 0]
click at [215, 809] on link "5" at bounding box center [208, 827] width 37 height 37
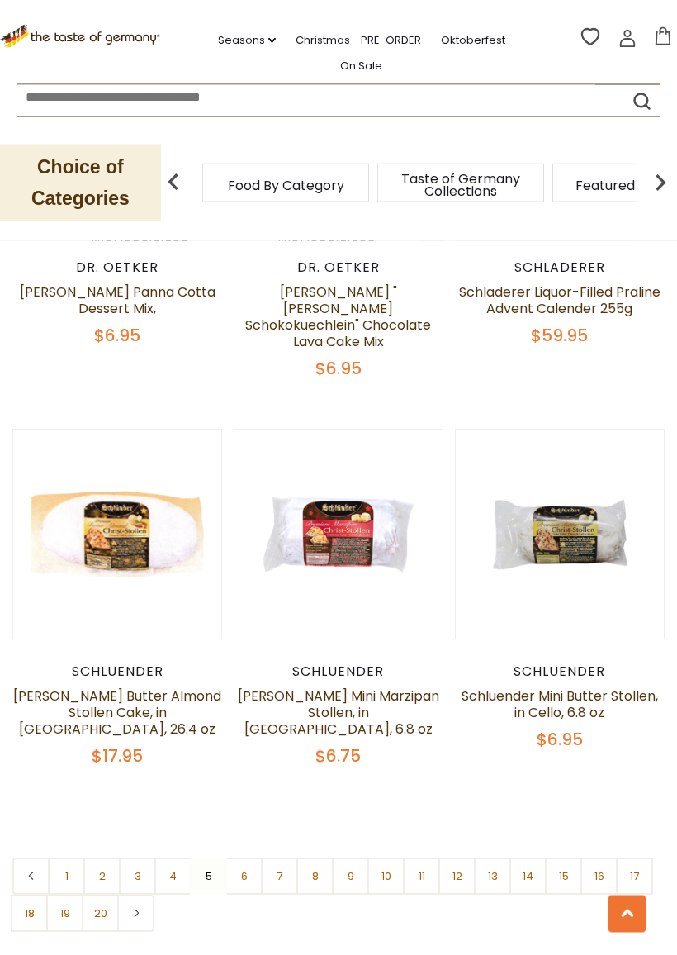
scroll to position [4441, 0]
click at [246, 841] on link "6" at bounding box center [243, 875] width 37 height 37
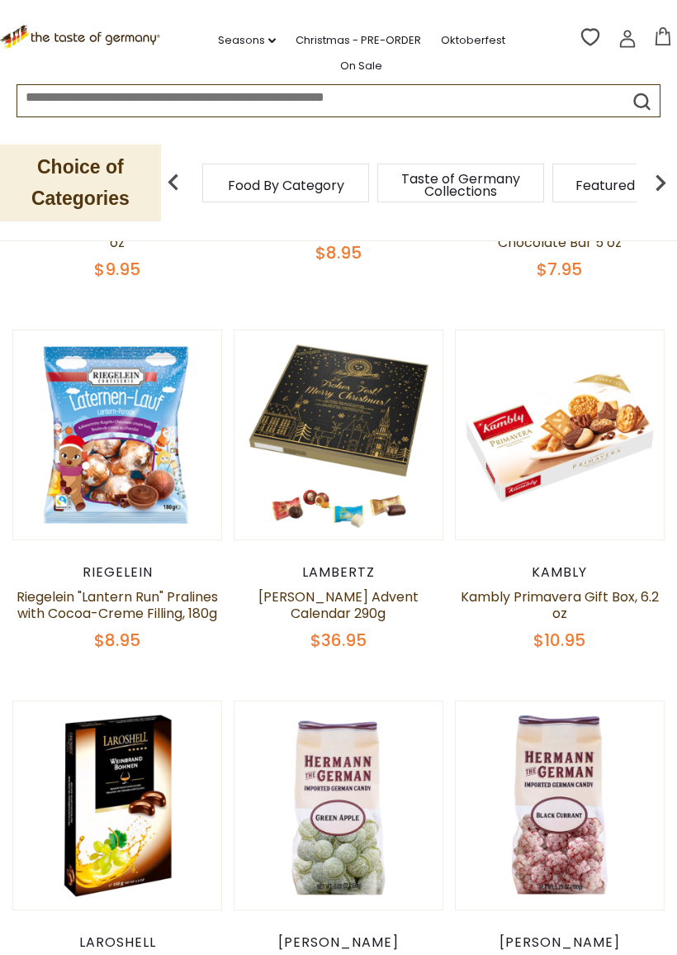
scroll to position [504, 0]
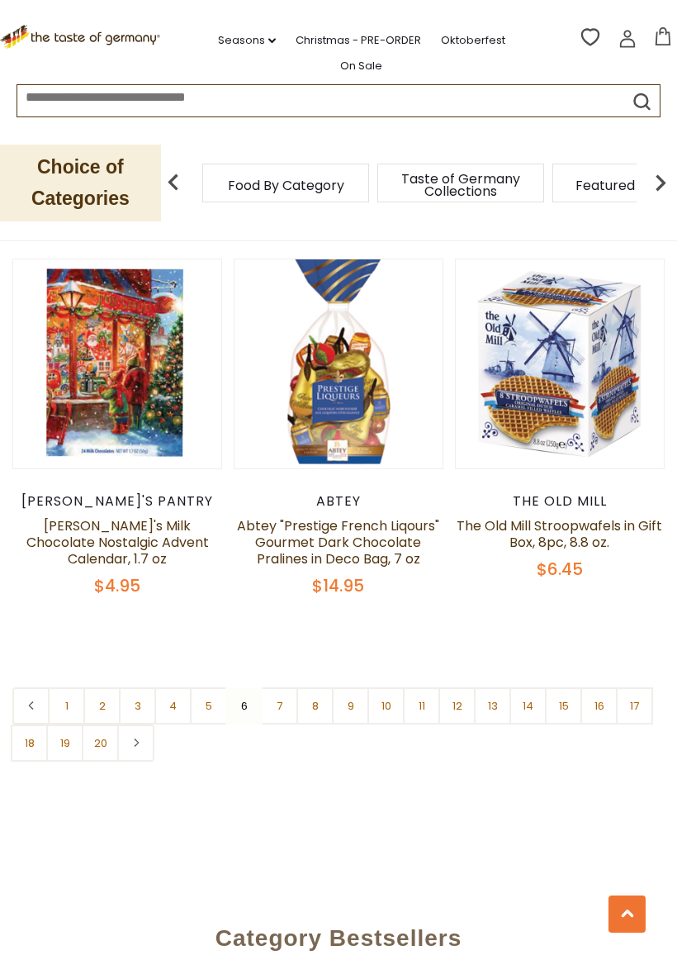
click at [282, 687] on link "7" at bounding box center [279, 705] width 37 height 37
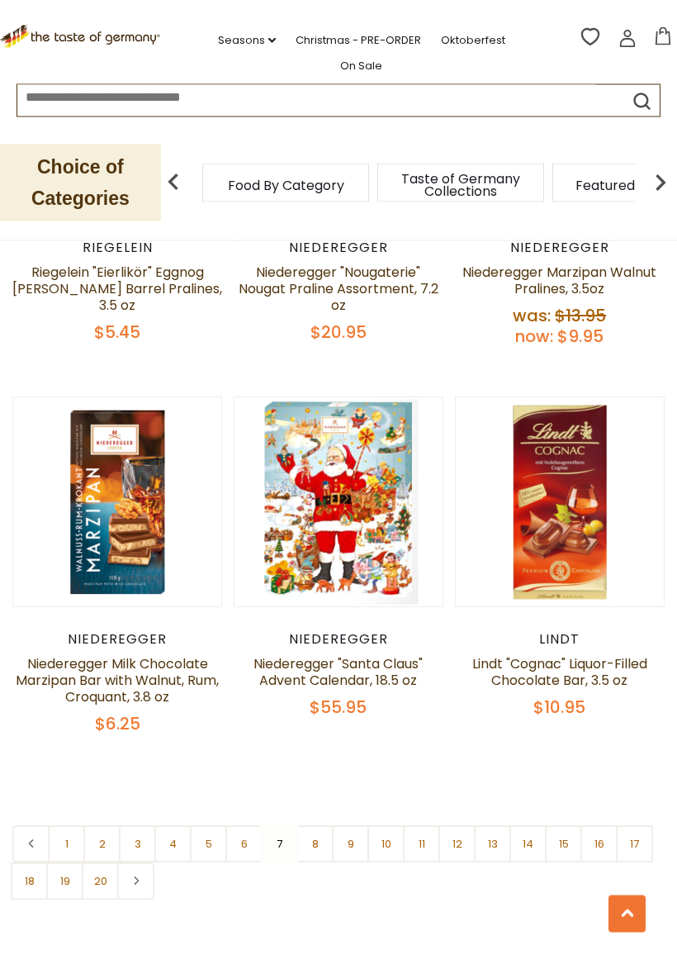
scroll to position [4513, 0]
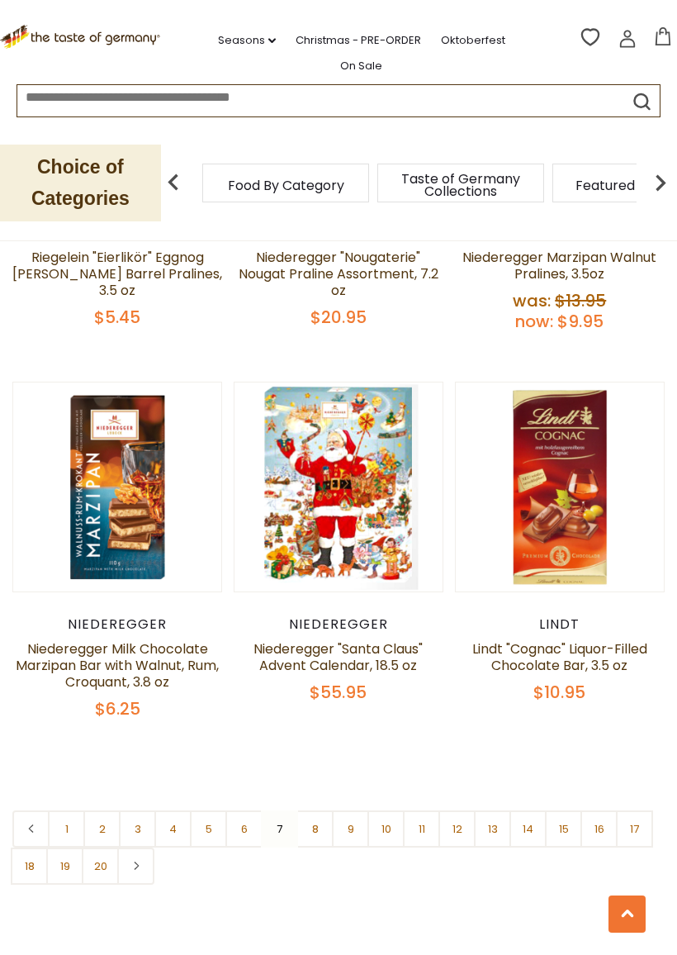
click at [319, 810] on link "8" at bounding box center [315, 828] width 37 height 37
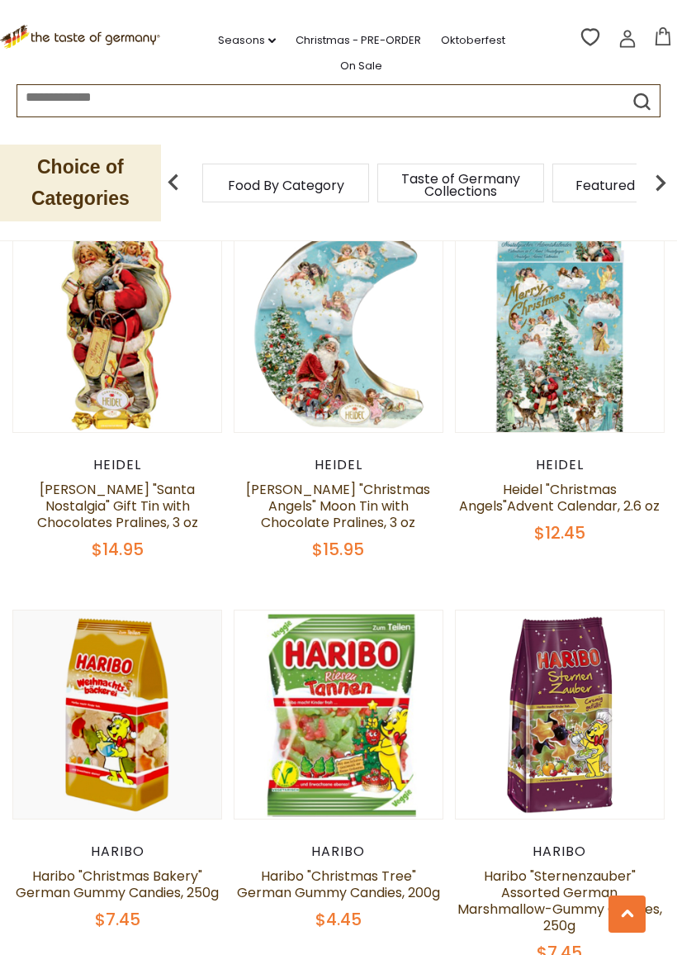
scroll to position [4142, 0]
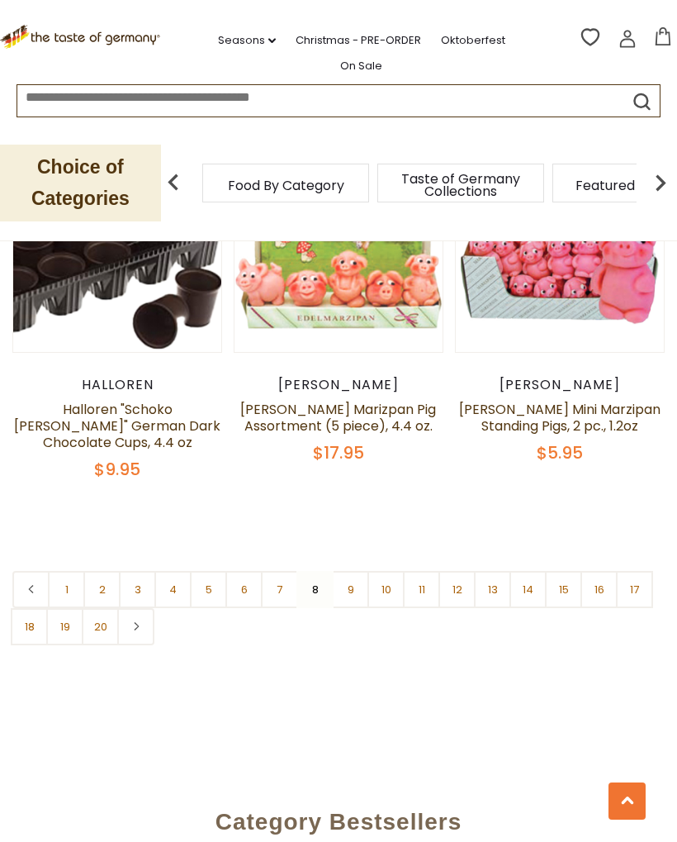
click at [353, 571] on link "9" at bounding box center [350, 589] width 37 height 37
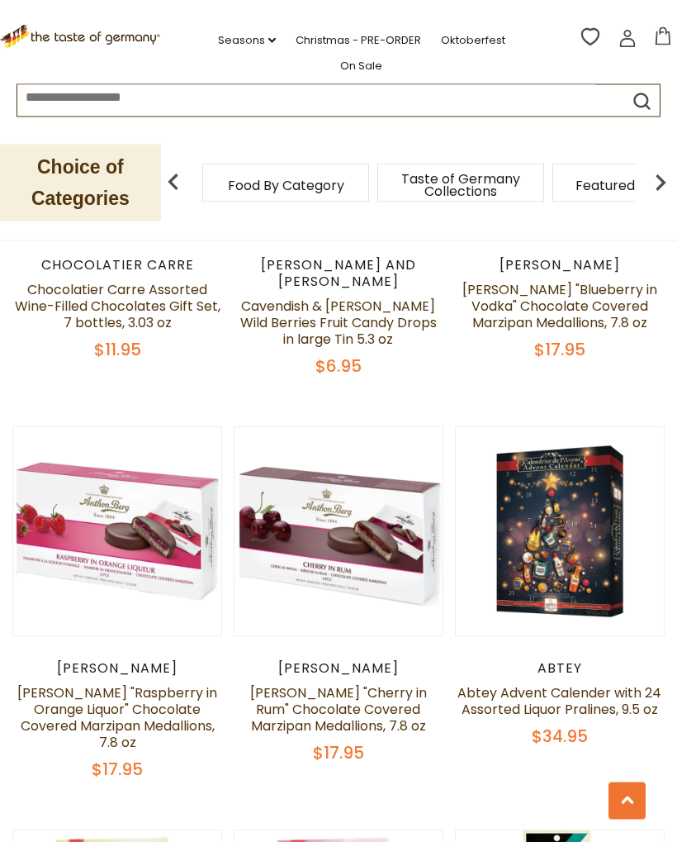
scroll to position [2119, 0]
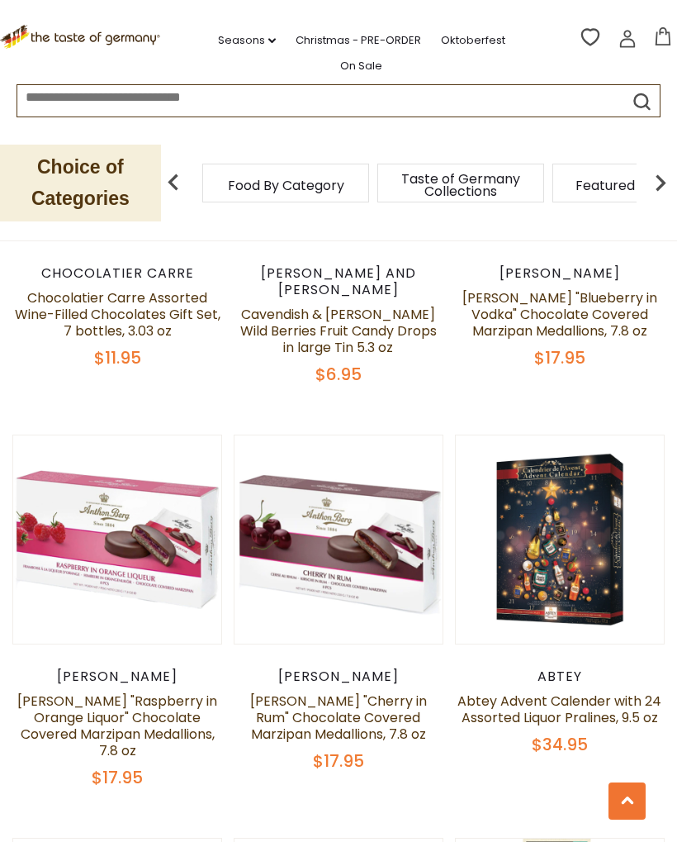
click at [114, 164] on p "Choice of Categories" at bounding box center [80, 183] width 161 height 77
click at [183, 169] on img at bounding box center [173, 182] width 33 height 33
click at [650, 173] on img at bounding box center [660, 182] width 33 height 33
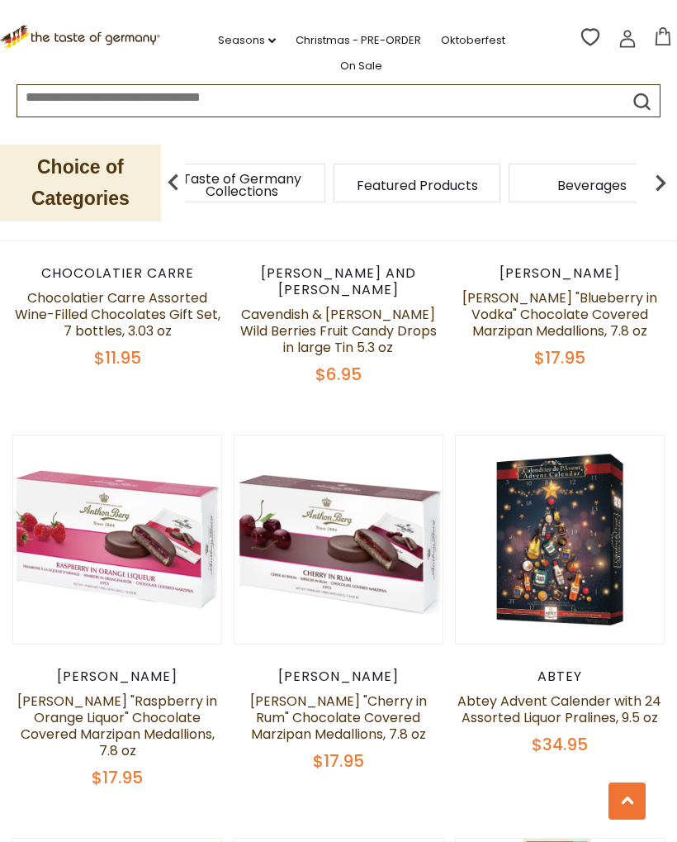
click at [657, 168] on img at bounding box center [660, 182] width 33 height 33
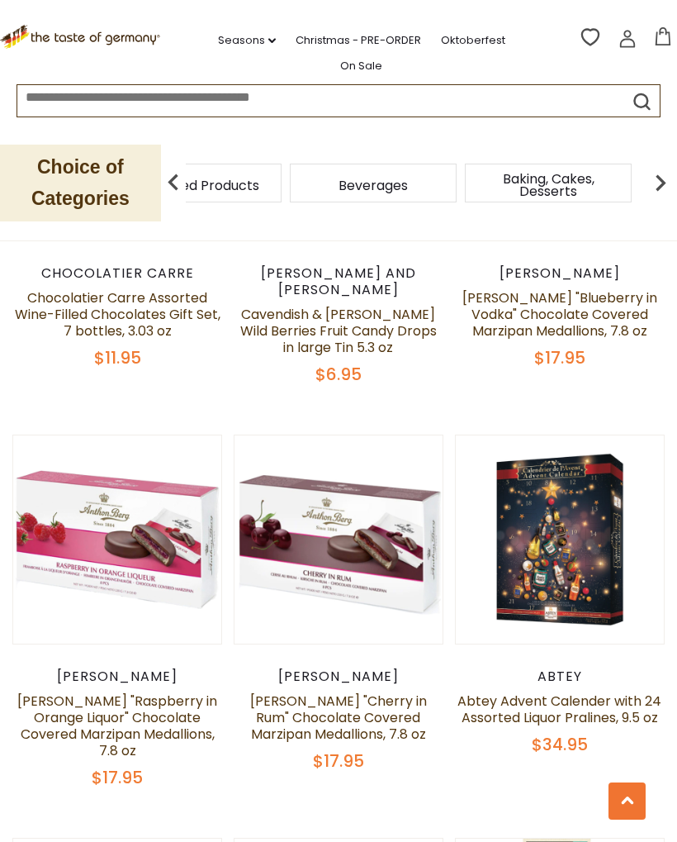
click at [652, 174] on img at bounding box center [660, 182] width 33 height 33
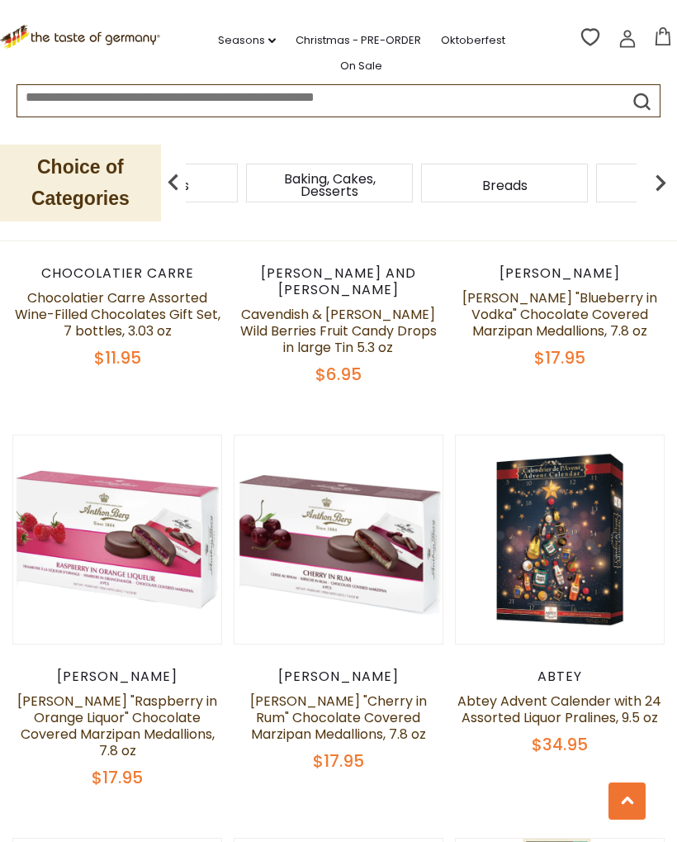
click at [655, 177] on img at bounding box center [660, 182] width 33 height 33
click at [655, 174] on img at bounding box center [660, 182] width 33 height 33
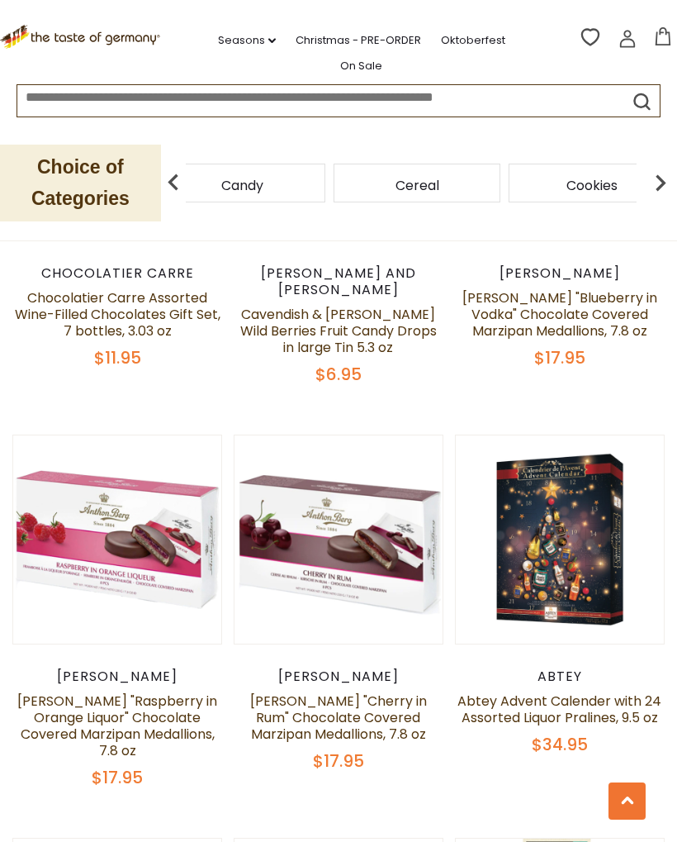
click at [654, 172] on img at bounding box center [660, 182] width 33 height 33
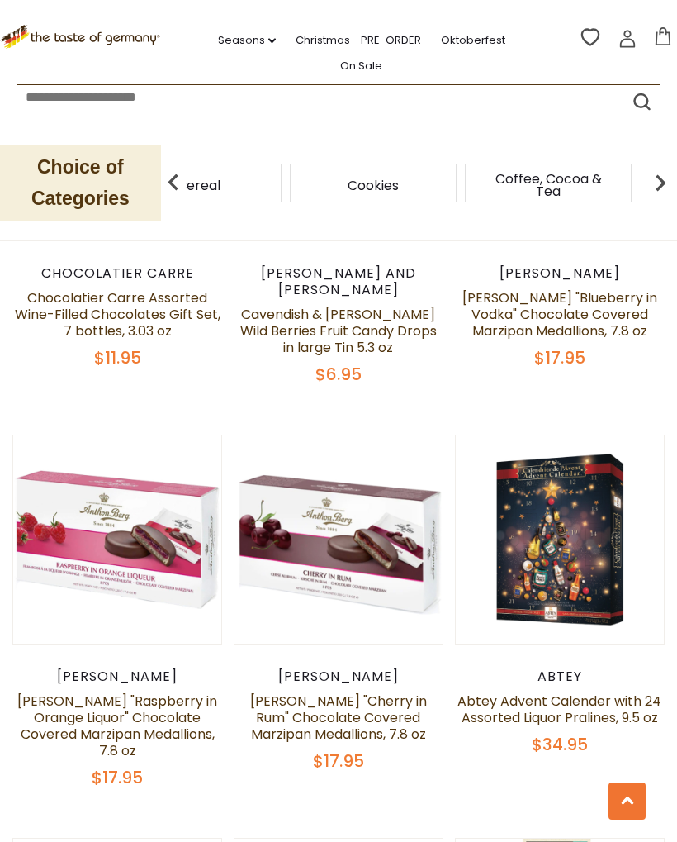
click at [656, 172] on img at bounding box center [660, 182] width 33 height 33
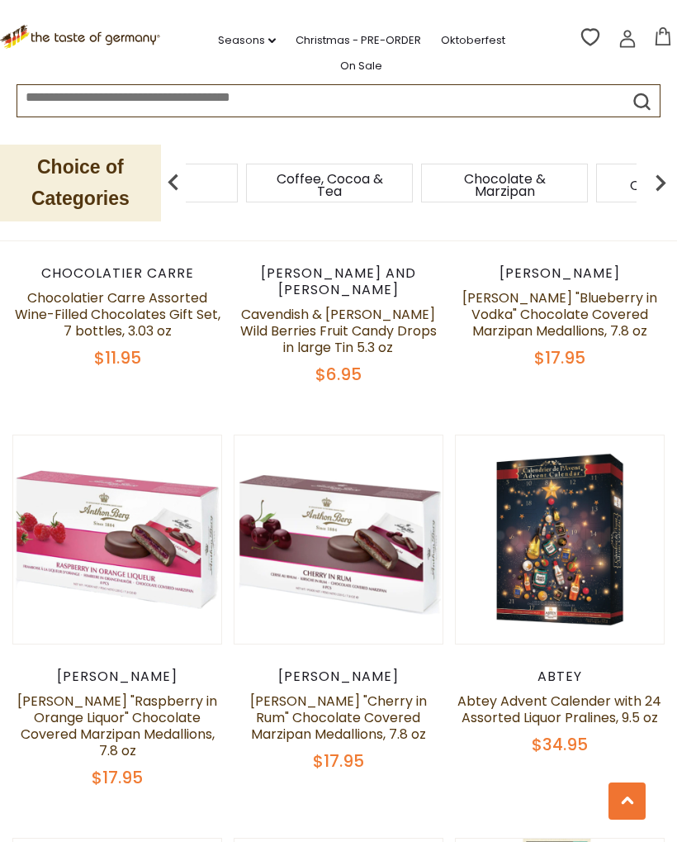
click at [654, 171] on img at bounding box center [660, 182] width 33 height 33
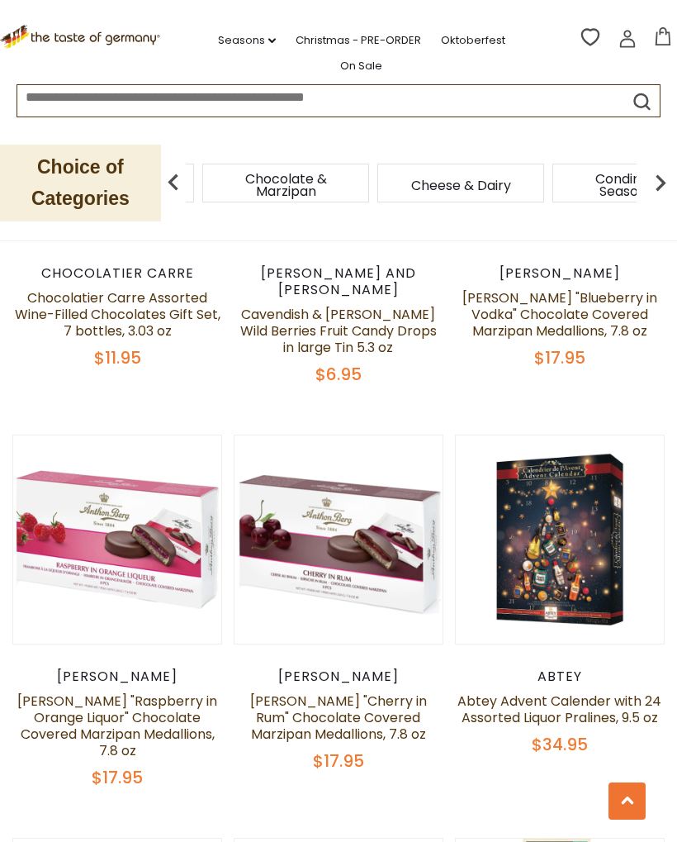
click at [649, 180] on img at bounding box center [660, 182] width 33 height 33
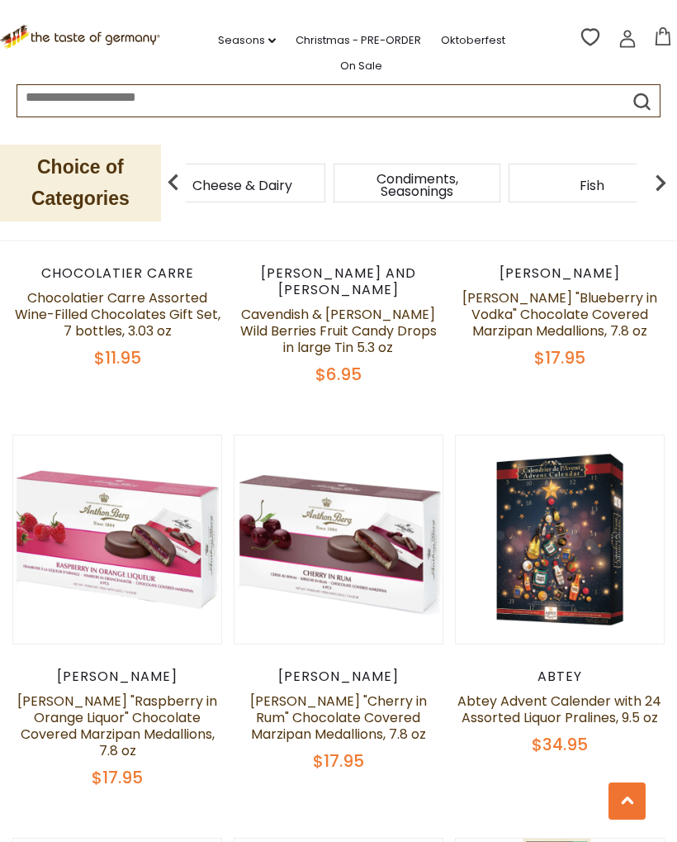
click at [580, 179] on span "Fish" at bounding box center [592, 185] width 25 height 12
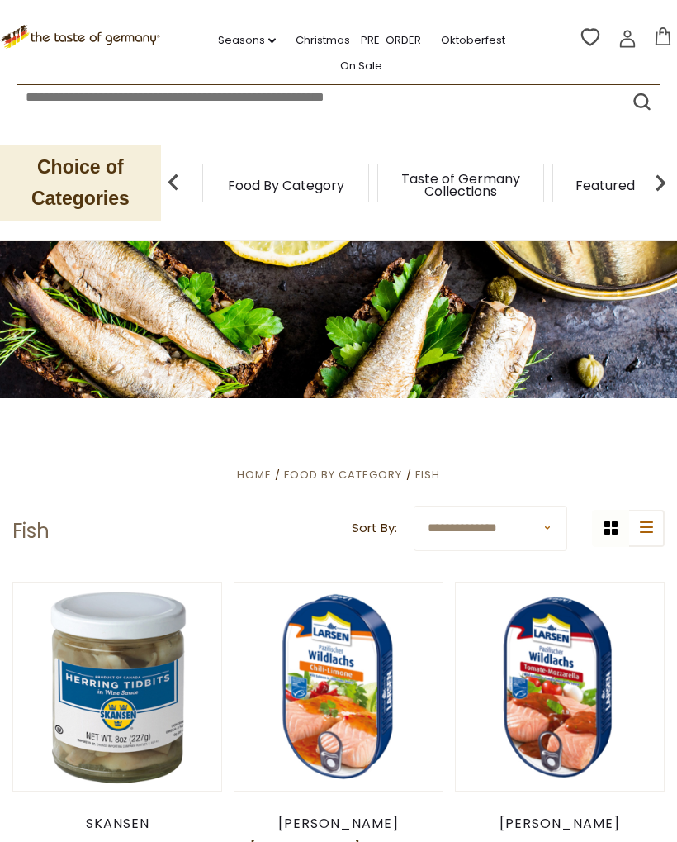
click at [651, 172] on img at bounding box center [660, 182] width 33 height 33
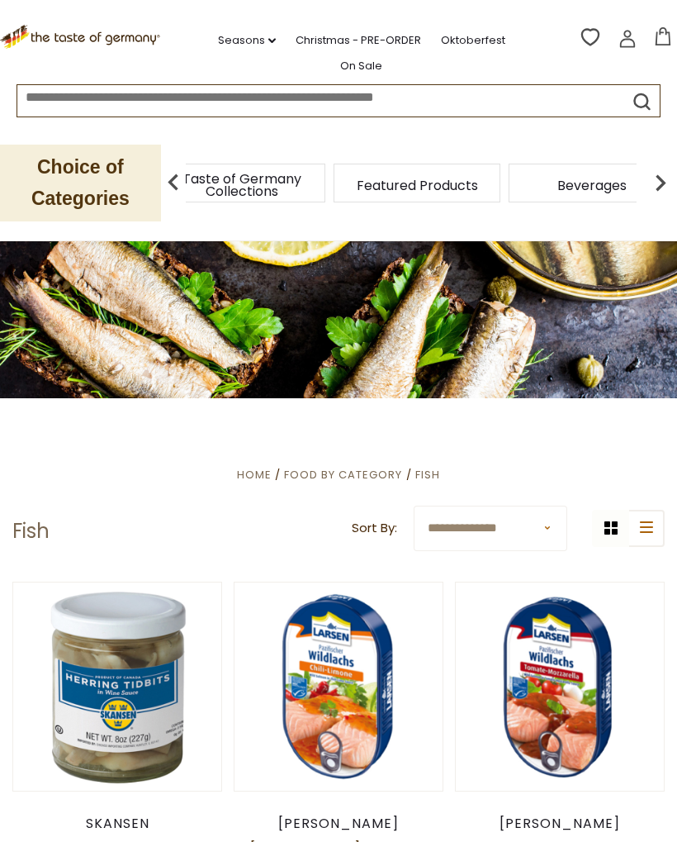
click at [655, 172] on img at bounding box center [660, 182] width 33 height 33
click at [648, 173] on img at bounding box center [660, 182] width 33 height 33
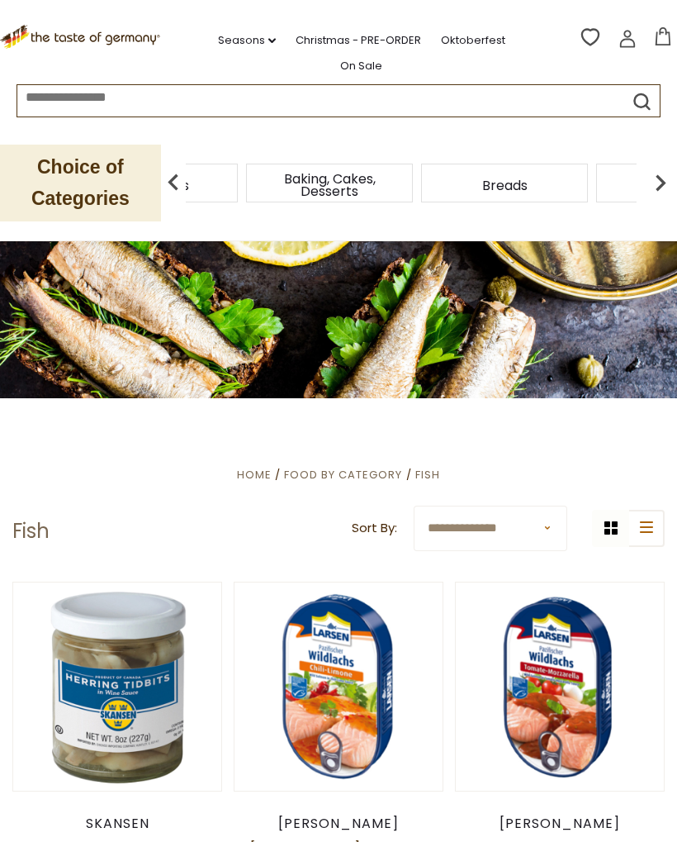
click at [649, 171] on img at bounding box center [660, 182] width 33 height 33
click at [662, 183] on img at bounding box center [660, 182] width 33 height 33
click at [666, 171] on img at bounding box center [660, 182] width 33 height 33
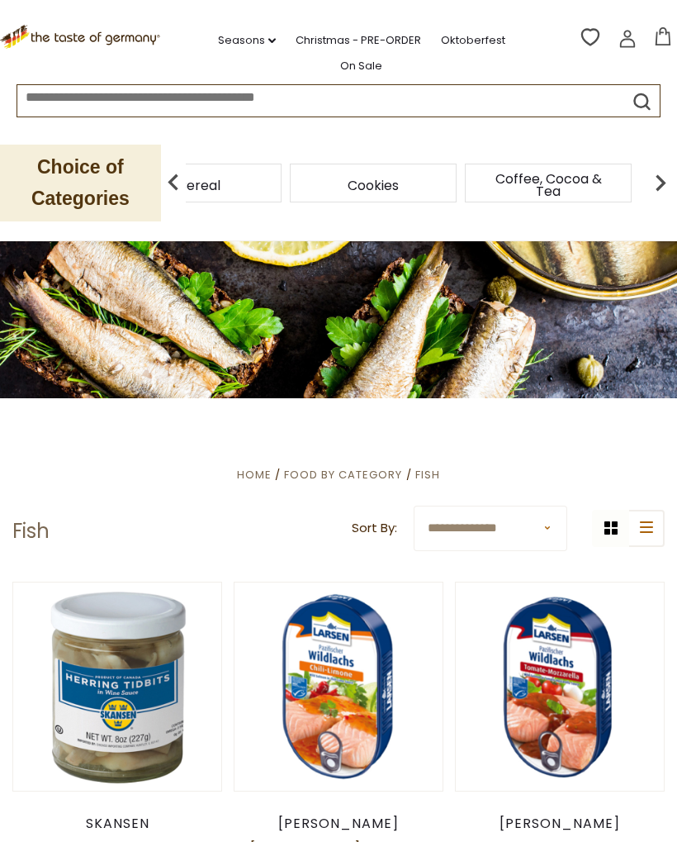
click at [652, 174] on img at bounding box center [660, 182] width 33 height 33
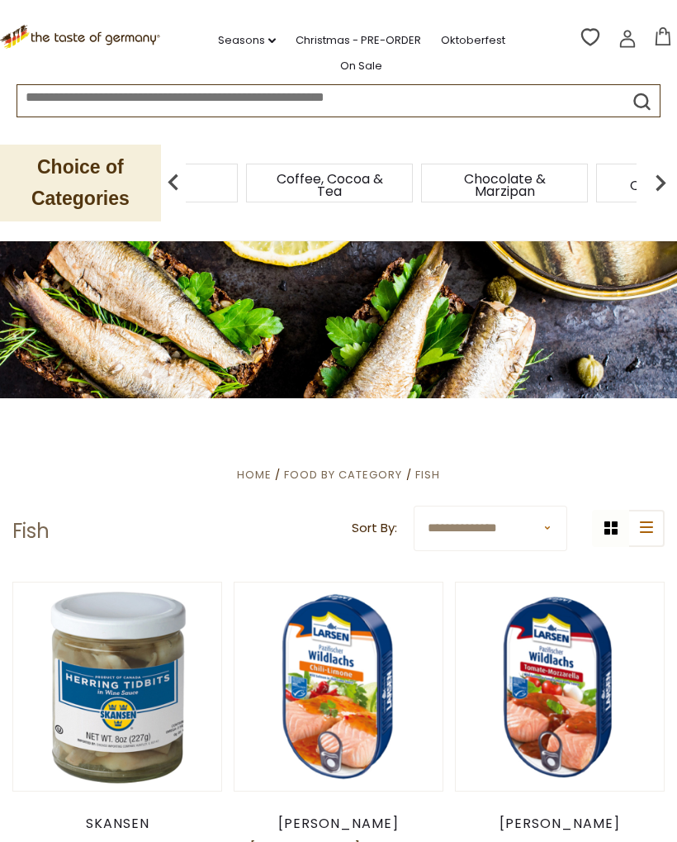
click at [650, 177] on img at bounding box center [660, 182] width 33 height 33
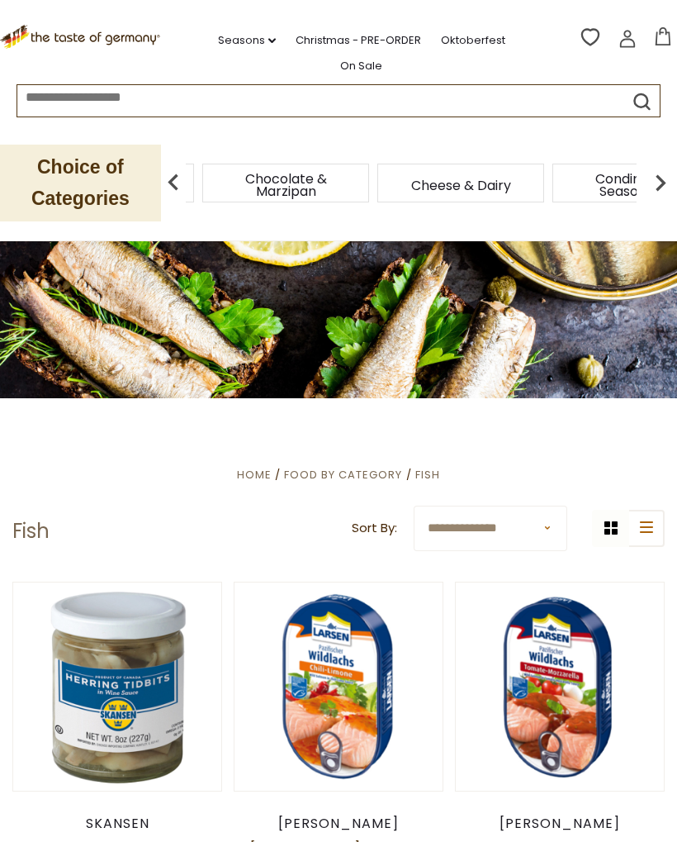
click at [656, 176] on img at bounding box center [660, 182] width 33 height 33
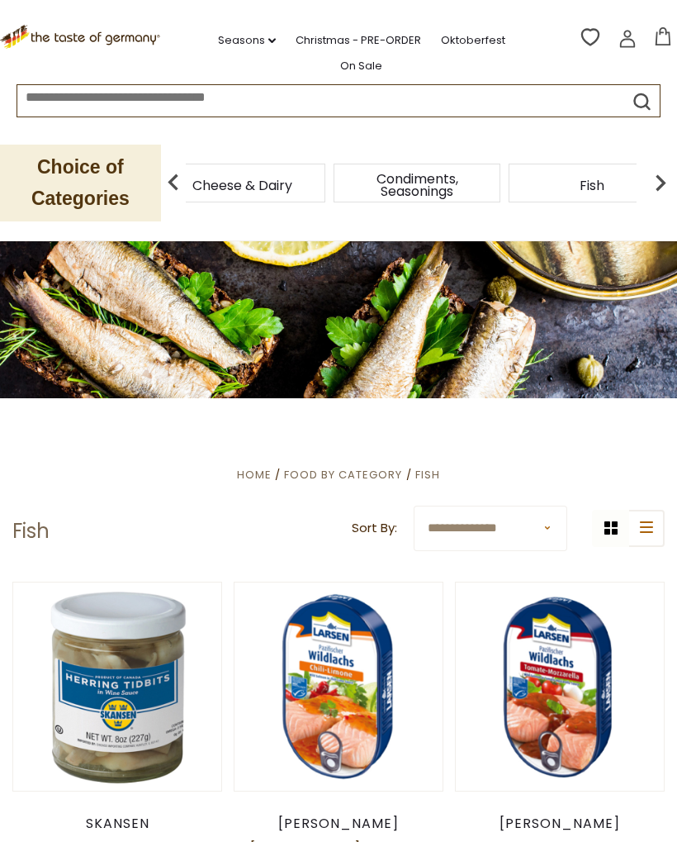
click at [509, 181] on div "Fish" at bounding box center [592, 183] width 167 height 39
click at [173, 175] on img at bounding box center [173, 182] width 33 height 33
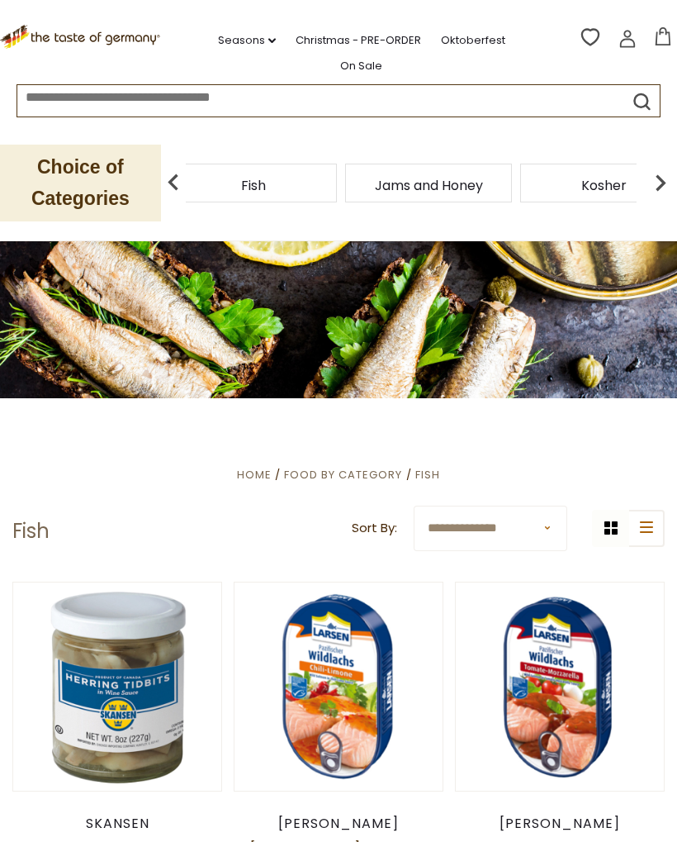
click at [179, 173] on img at bounding box center [173, 182] width 33 height 33
click at [179, 166] on img at bounding box center [173, 182] width 33 height 33
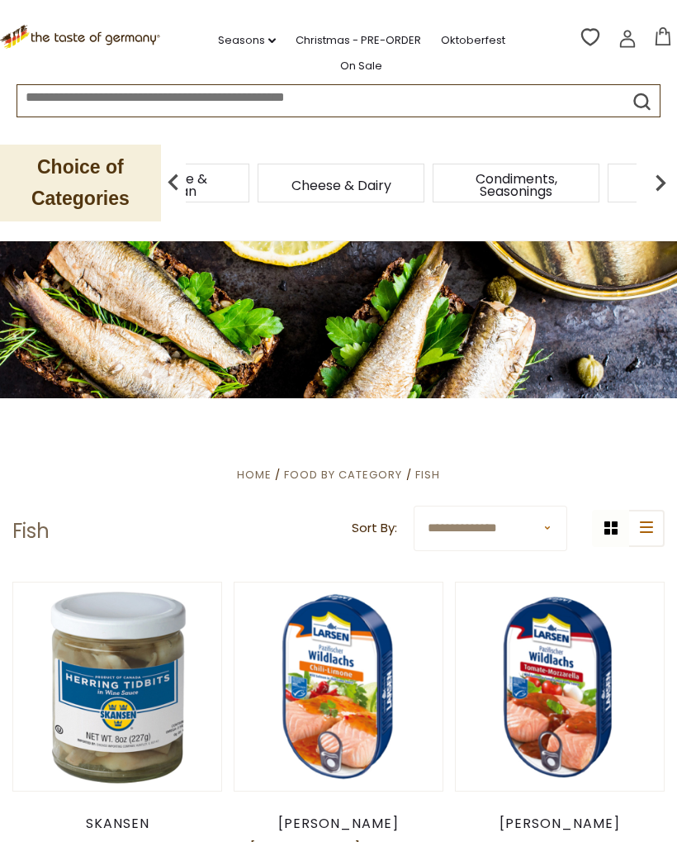
click at [450, 173] on span "Condiments, Seasonings" at bounding box center [516, 185] width 132 height 25
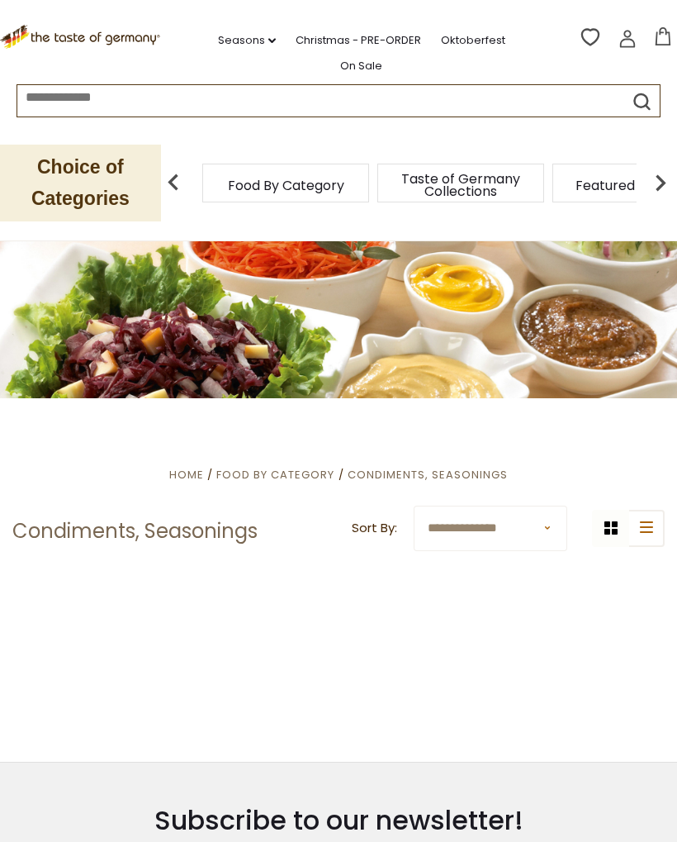
click at [233, 182] on span "Food By Category" at bounding box center [286, 185] width 116 height 12
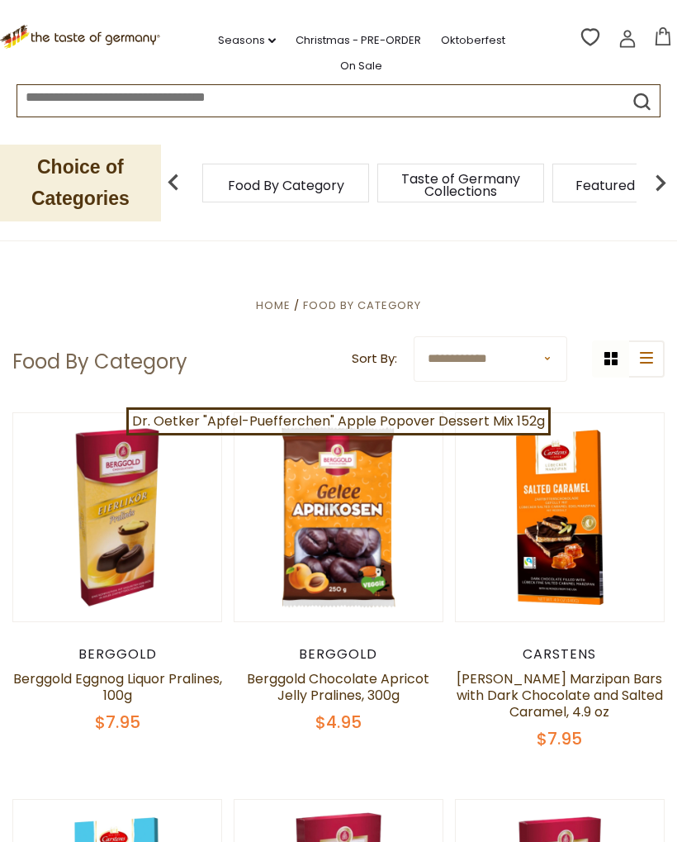
click at [664, 182] on img at bounding box center [660, 182] width 33 height 33
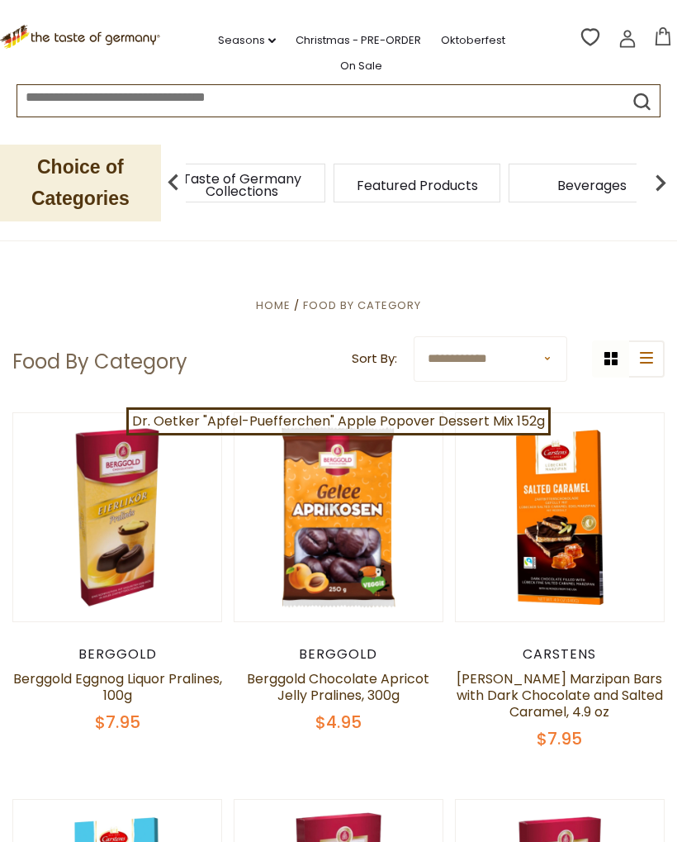
click at [664, 180] on img at bounding box center [660, 182] width 33 height 33
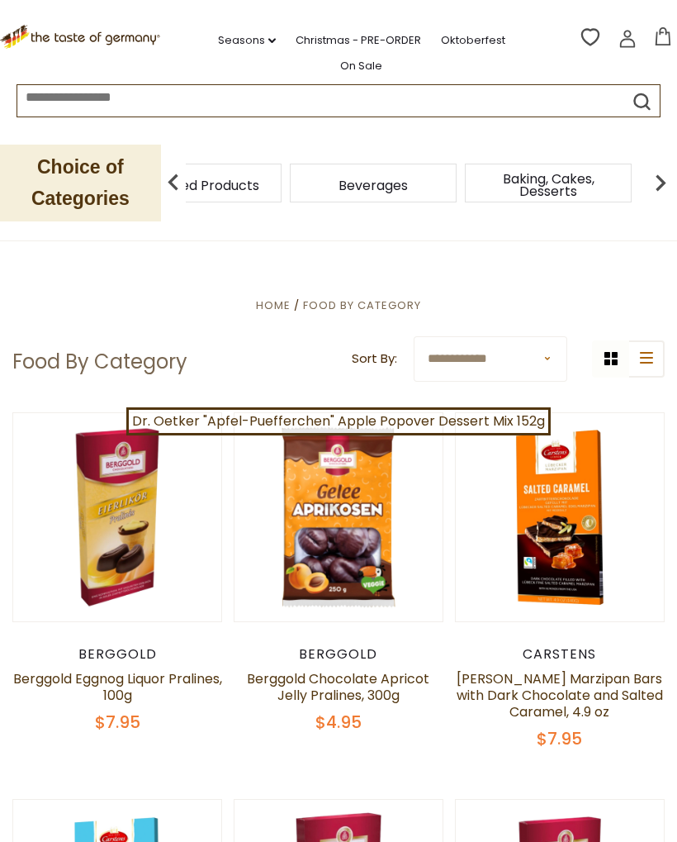
click at [657, 173] on img at bounding box center [660, 182] width 33 height 33
click at [656, 168] on img at bounding box center [660, 182] width 33 height 33
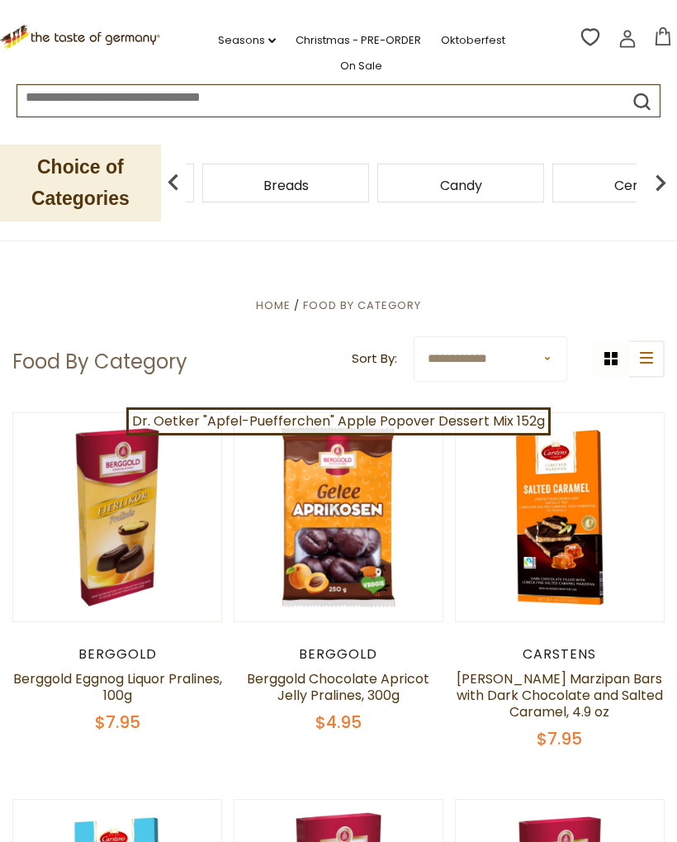
click at [656, 168] on img at bounding box center [660, 182] width 33 height 33
click at [665, 176] on img at bounding box center [660, 182] width 33 height 33
click at [671, 176] on img at bounding box center [660, 182] width 33 height 33
click at [657, 173] on img at bounding box center [660, 182] width 33 height 33
click at [570, 179] on span "Condiments, Seasonings" at bounding box center [636, 185] width 132 height 25
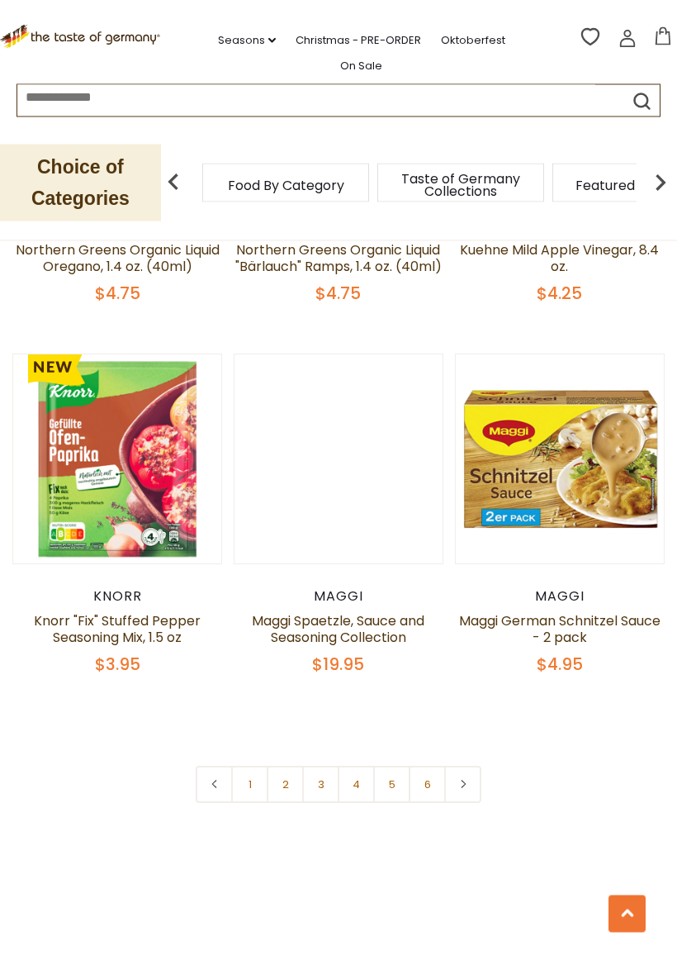
scroll to position [4417, 0]
click at [285, 803] on link "2" at bounding box center [285, 784] width 37 height 37
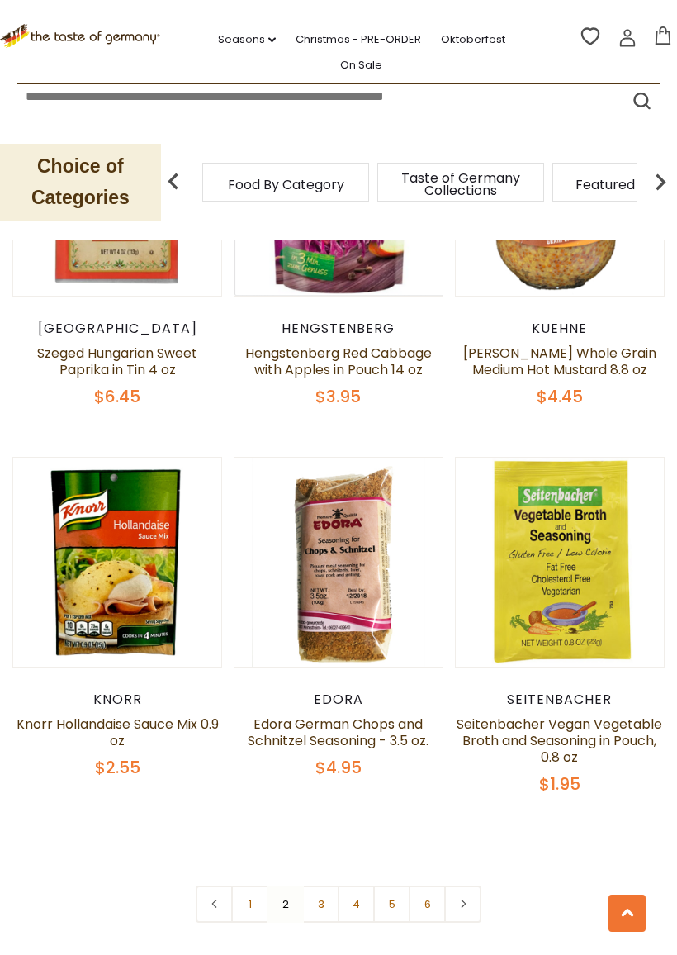
scroll to position [4334, 0]
click at [330, 841] on link "3" at bounding box center [320, 903] width 37 height 37
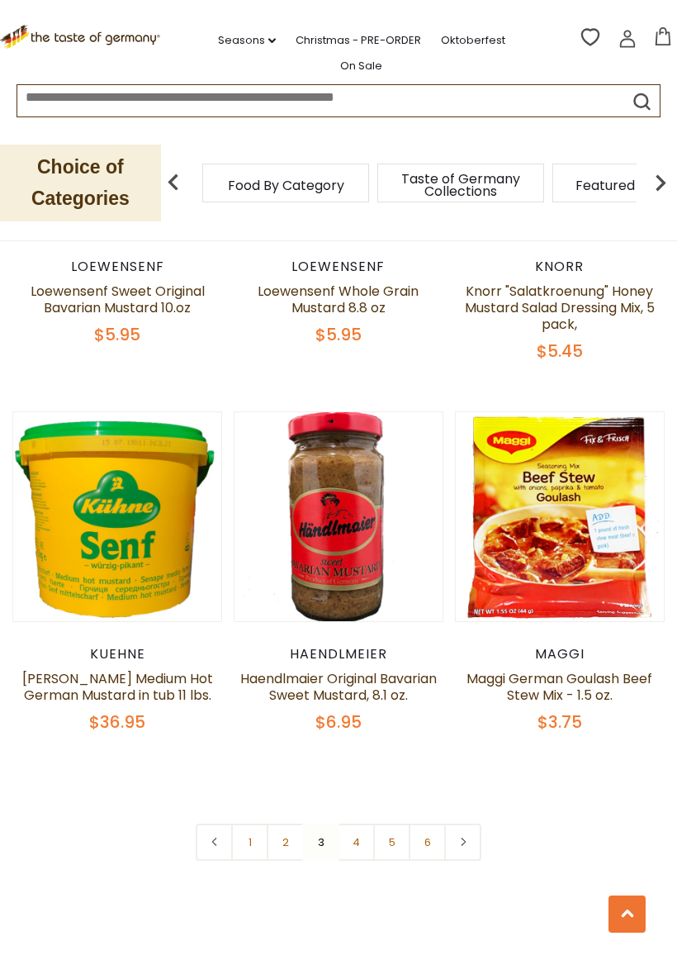
scroll to position [4360, 0]
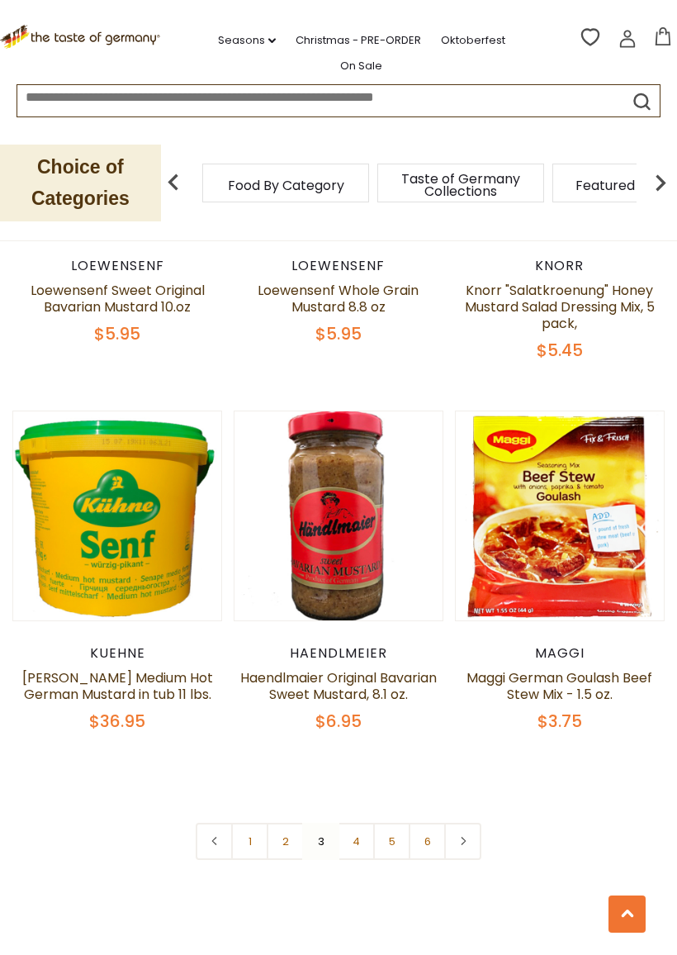
click at [363, 841] on link "4" at bounding box center [356, 841] width 37 height 37
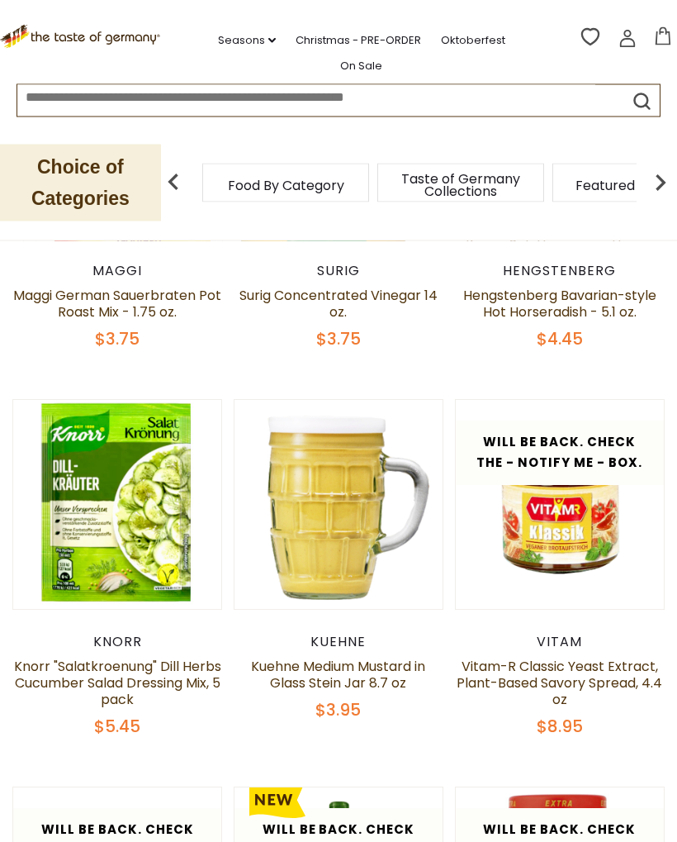
scroll to position [529, 0]
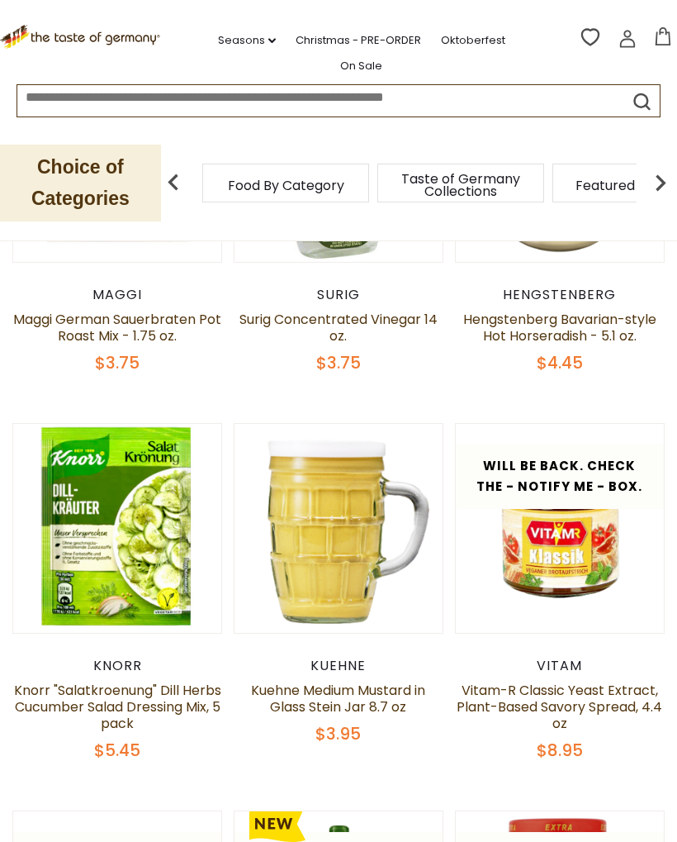
click at [659, 171] on img at bounding box center [660, 182] width 33 height 33
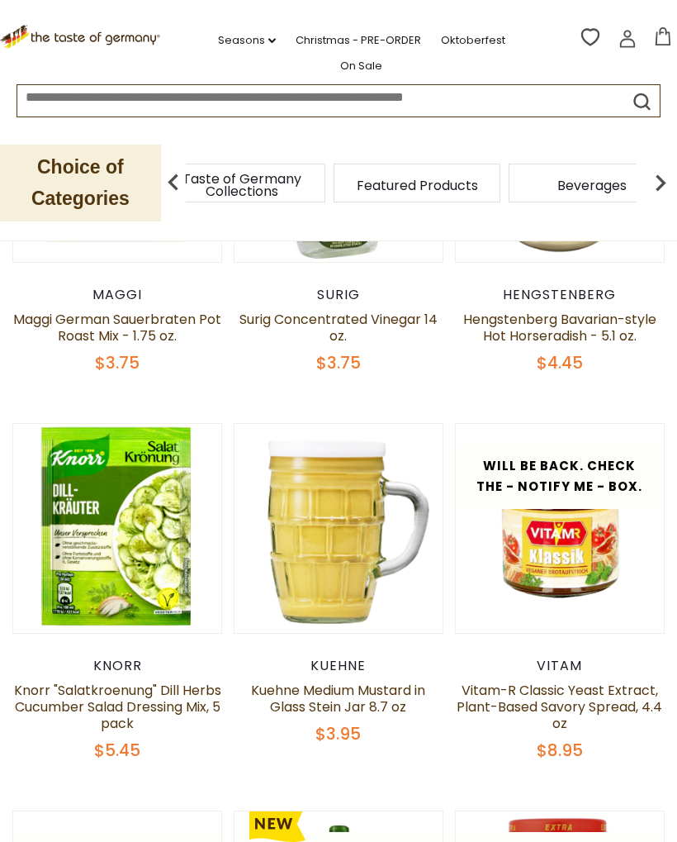
click at [657, 169] on img at bounding box center [660, 182] width 33 height 33
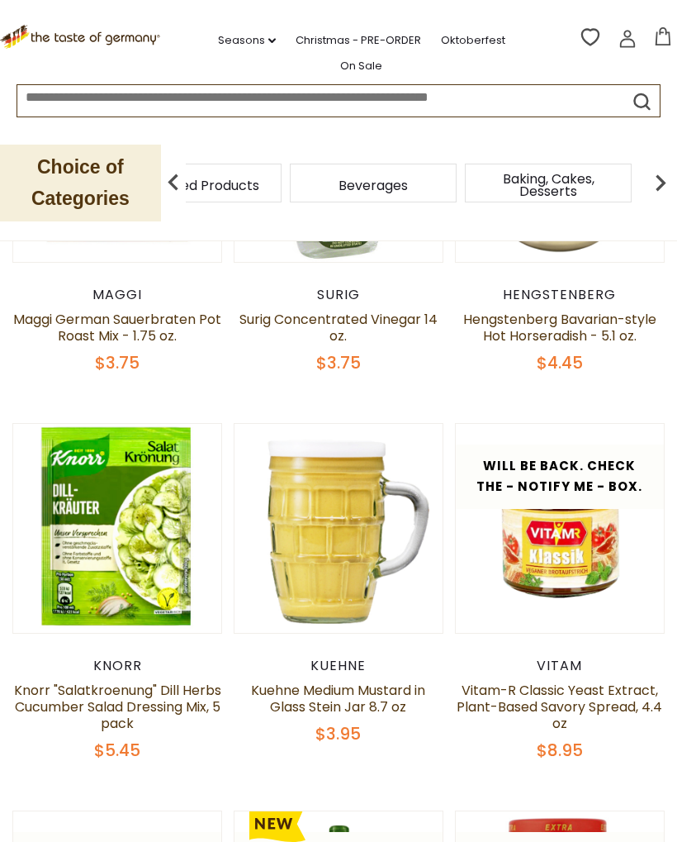
click at [664, 169] on img at bounding box center [660, 182] width 33 height 33
click at [658, 167] on img at bounding box center [660, 182] width 33 height 33
click at [657, 166] on img at bounding box center [660, 182] width 33 height 33
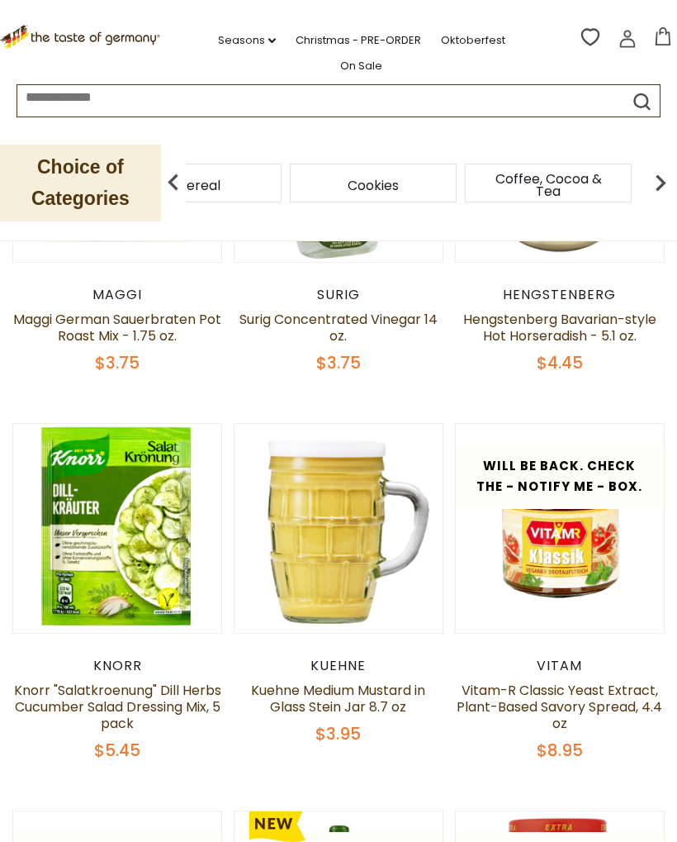
click at [655, 166] on img at bounding box center [660, 182] width 33 height 33
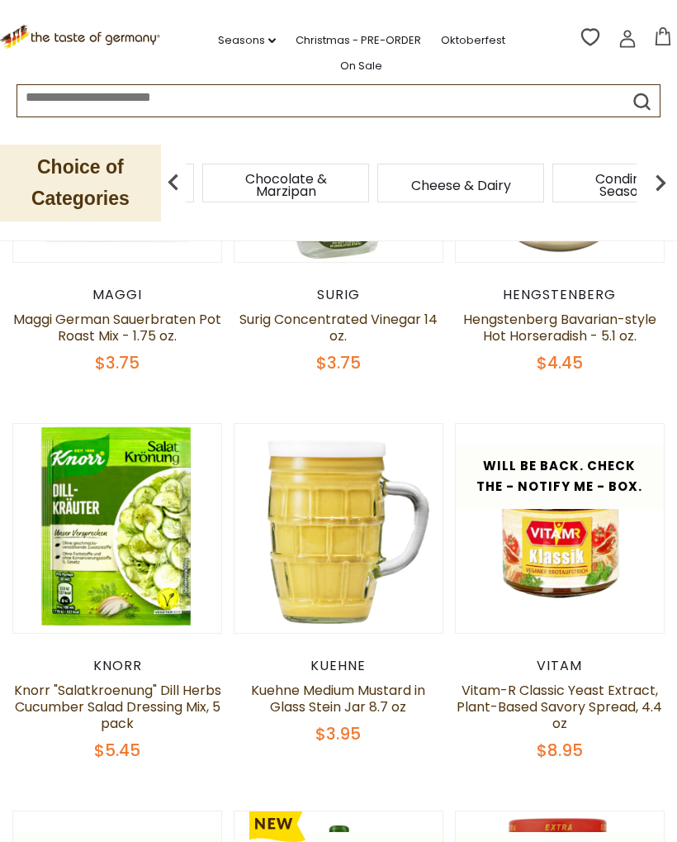
click at [656, 166] on img at bounding box center [660, 182] width 33 height 33
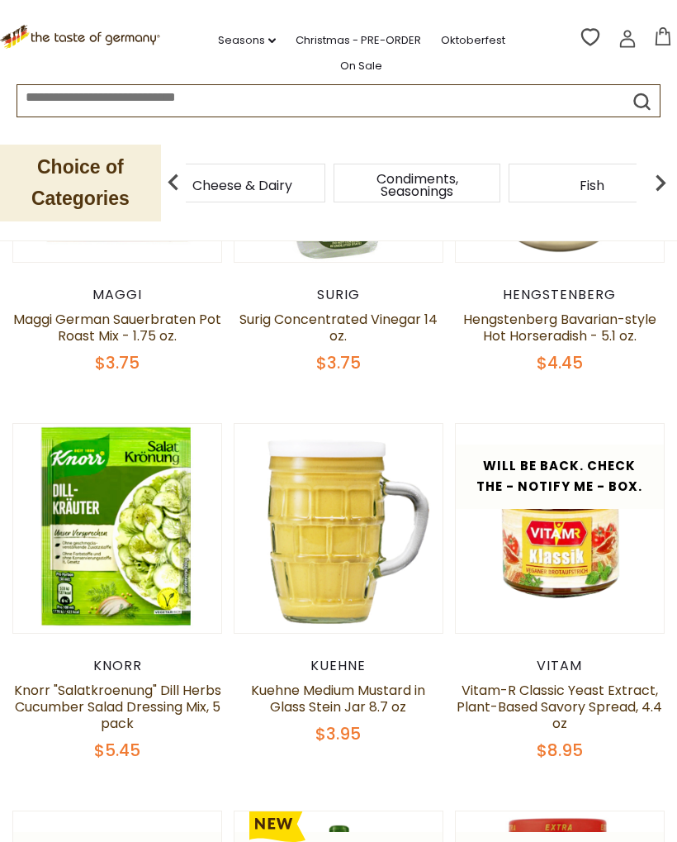
click at [656, 167] on img at bounding box center [660, 182] width 33 height 33
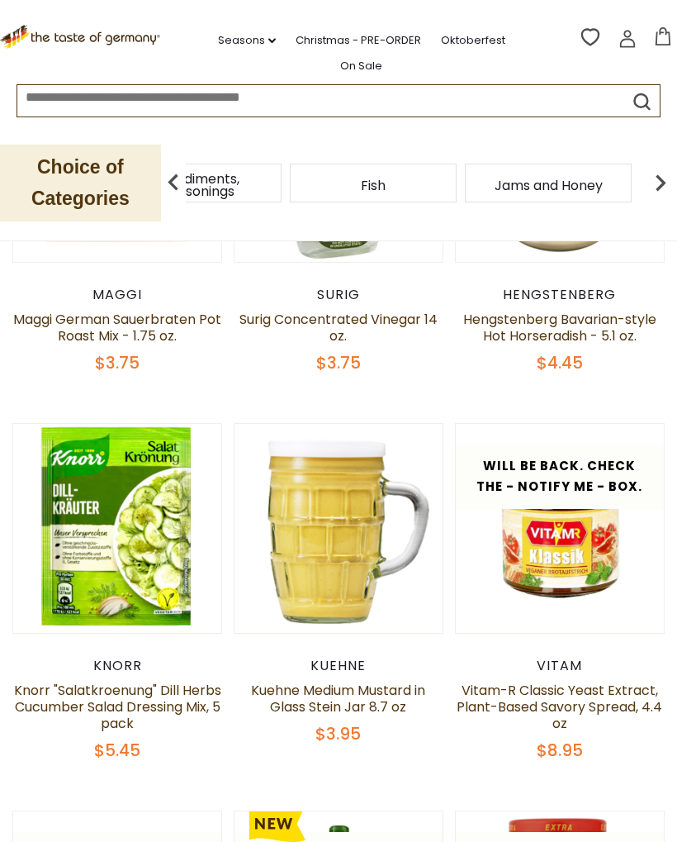
click at [659, 168] on img at bounding box center [660, 182] width 33 height 33
click at [657, 168] on img at bounding box center [660, 182] width 33 height 33
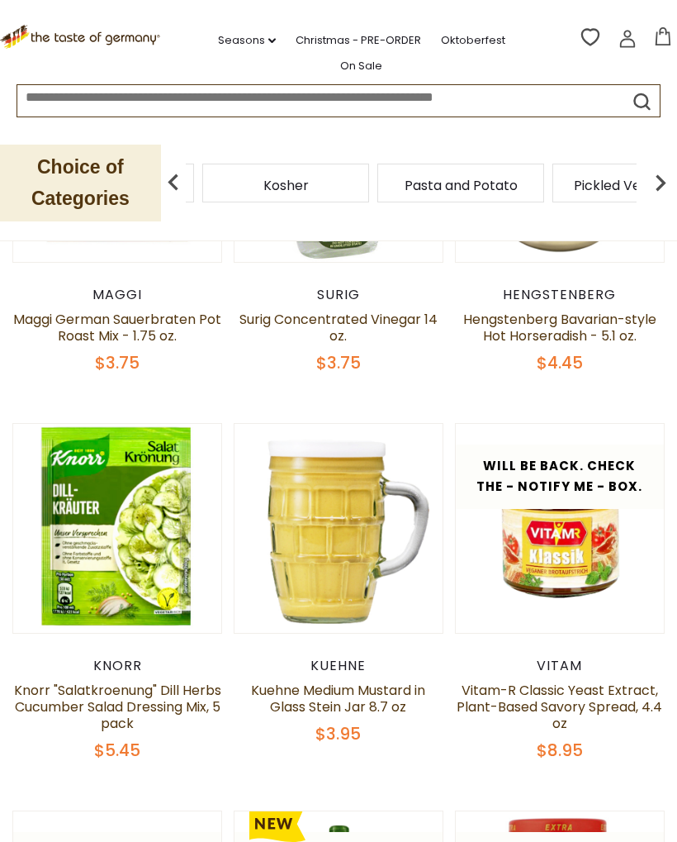
click at [574, 179] on span "Pickled Vegetables" at bounding box center [636, 185] width 125 height 12
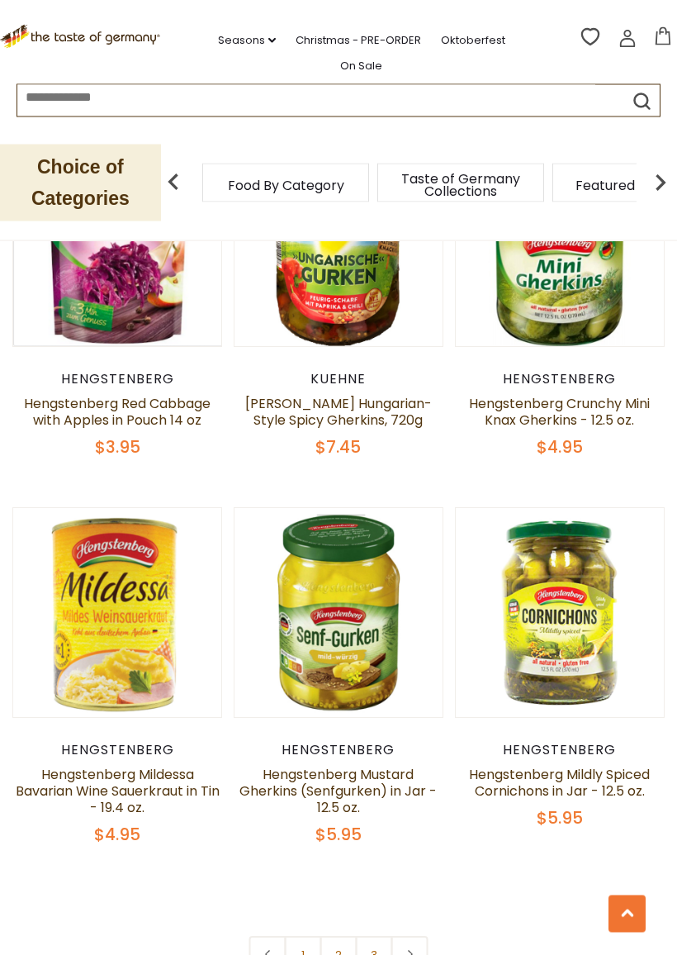
scroll to position [4410, 0]
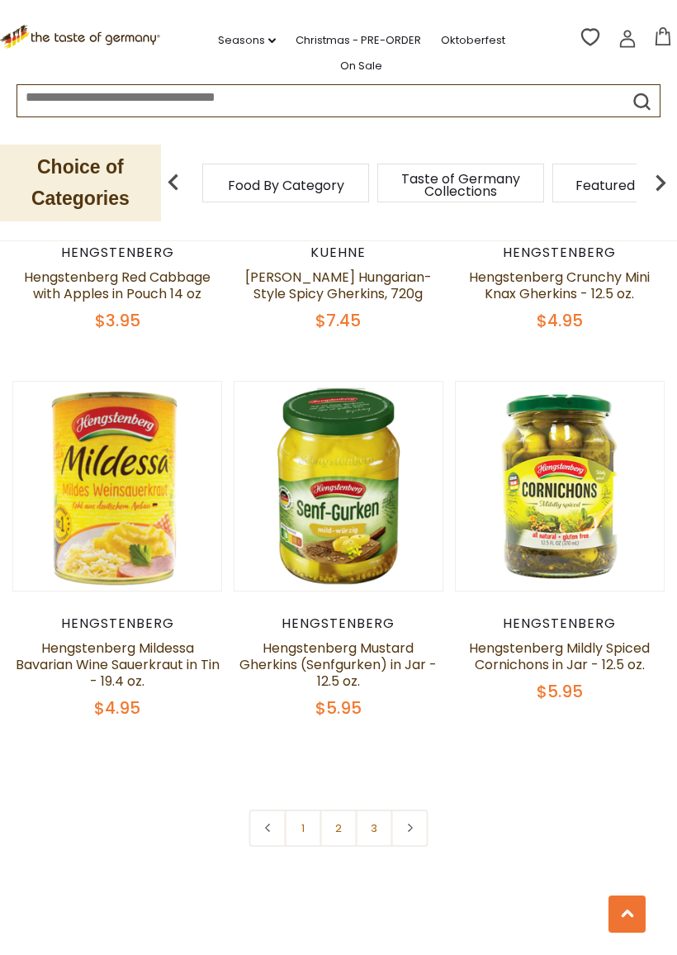
click at [348, 809] on link "2" at bounding box center [338, 827] width 37 height 37
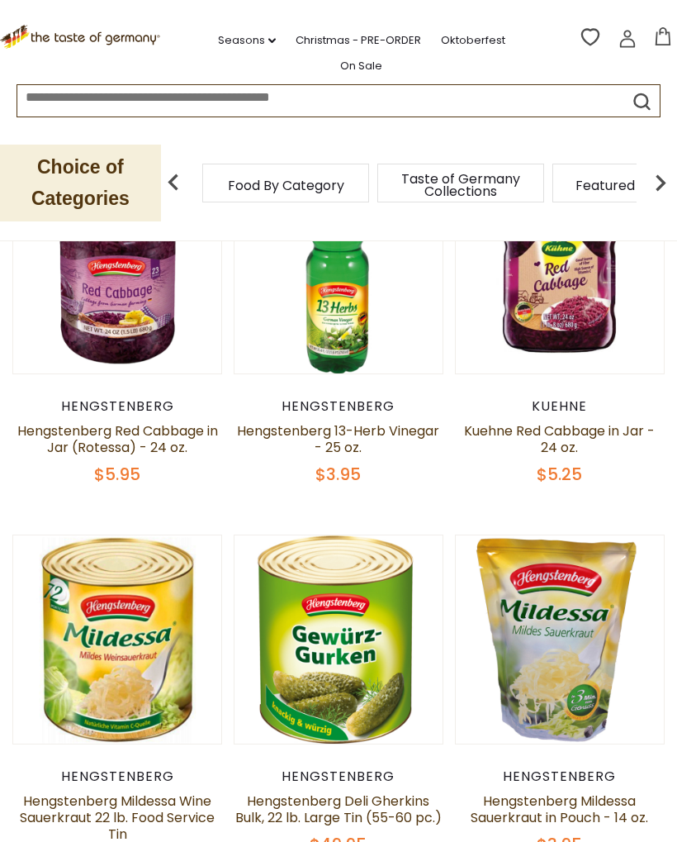
scroll to position [789, 0]
